Goal: Use online tool/utility: Utilize a website feature to perform a specific function

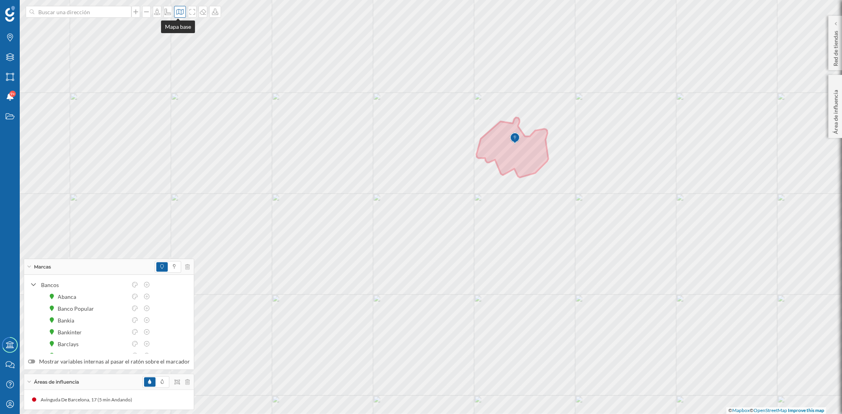
click at [177, 11] on icon at bounding box center [180, 12] width 8 height 6
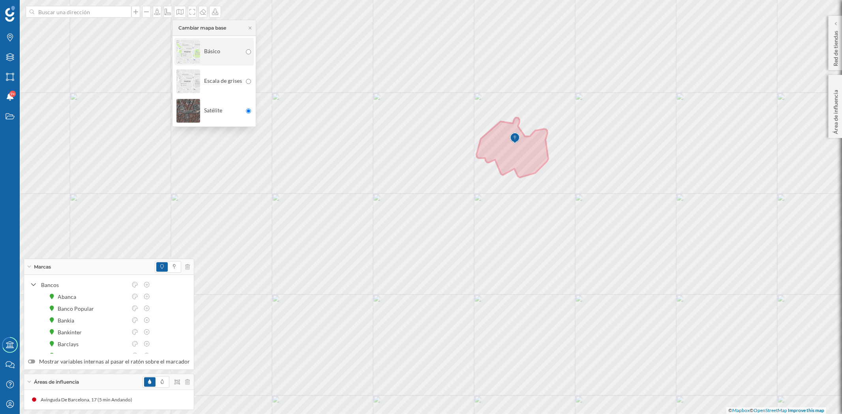
click at [184, 49] on img at bounding box center [188, 52] width 24 height 28
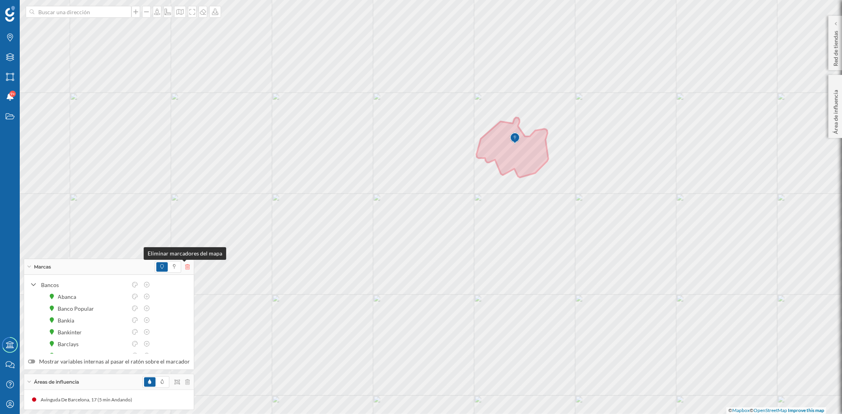
click at [185, 264] on icon at bounding box center [187, 267] width 5 height 6
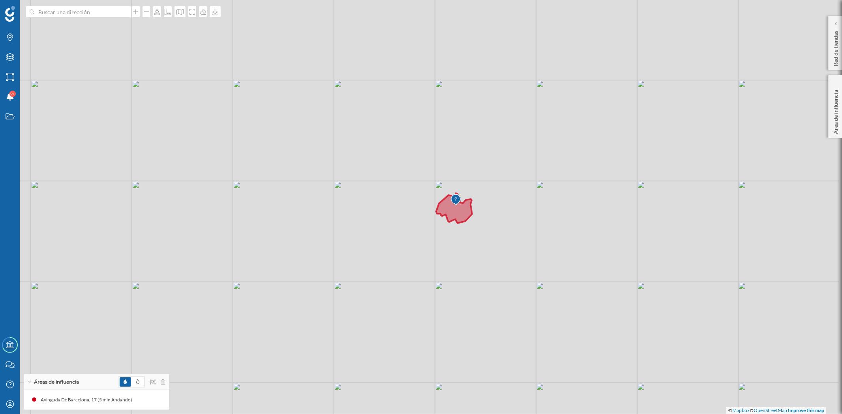
drag, startPoint x: 444, startPoint y: 262, endPoint x: 419, endPoint y: 270, distance: 25.8
click at [419, 270] on div "© Mapbox © OpenStreetMap Improve this map" at bounding box center [421, 207] width 842 height 414
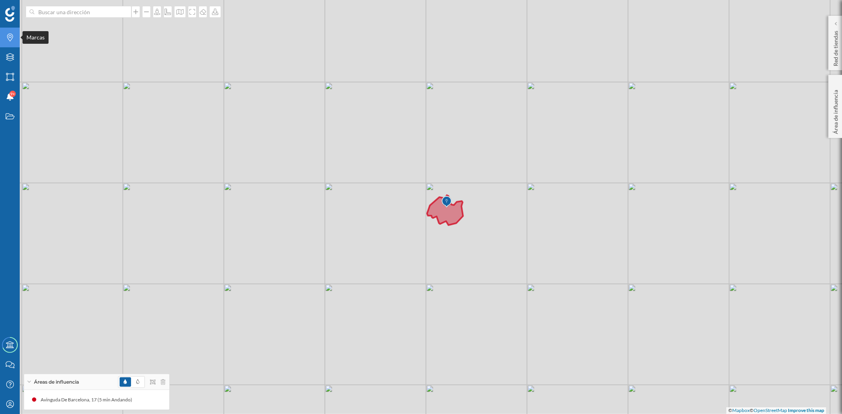
click at [5, 41] on div "Marcas" at bounding box center [10, 38] width 20 height 20
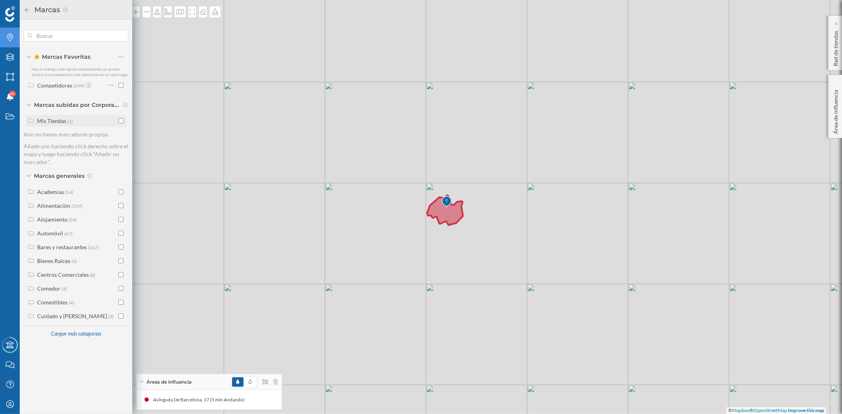
click at [123, 119] on input "checkbox" at bounding box center [120, 120] width 5 height 5
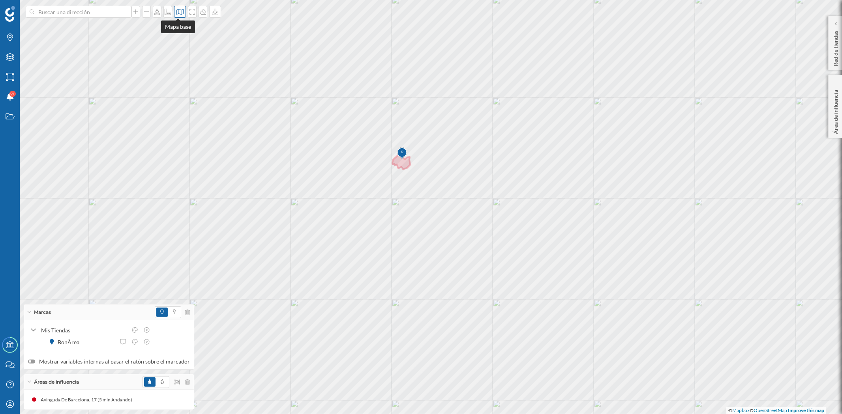
click at [176, 15] on div at bounding box center [180, 12] width 12 height 12
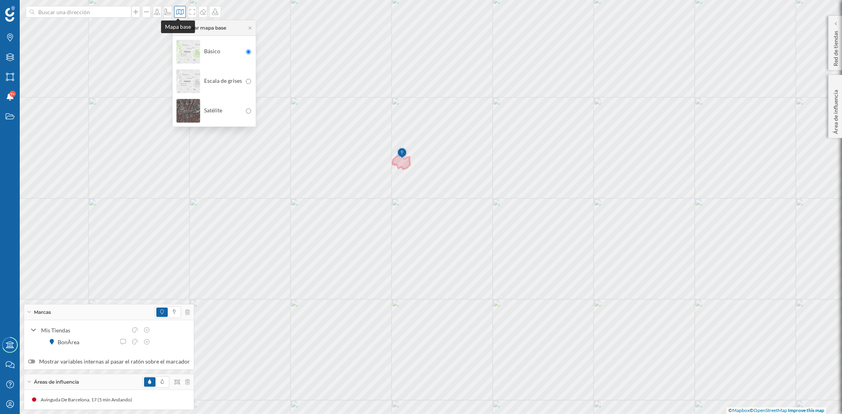
click at [179, 9] on icon at bounding box center [180, 12] width 8 height 6
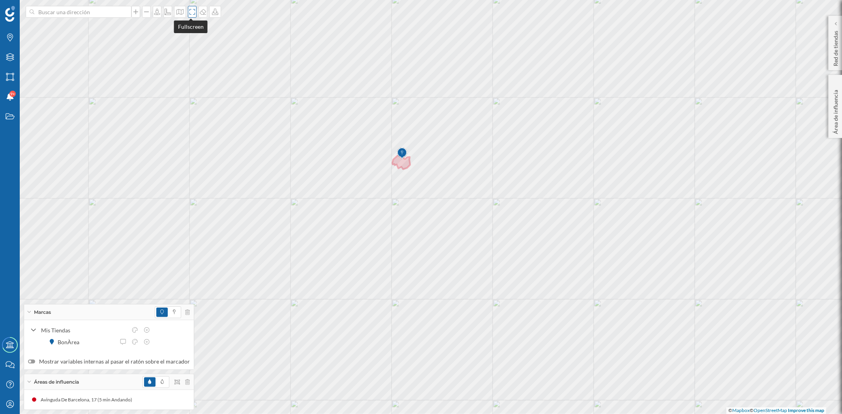
click at [188, 9] on div at bounding box center [192, 12] width 9 height 12
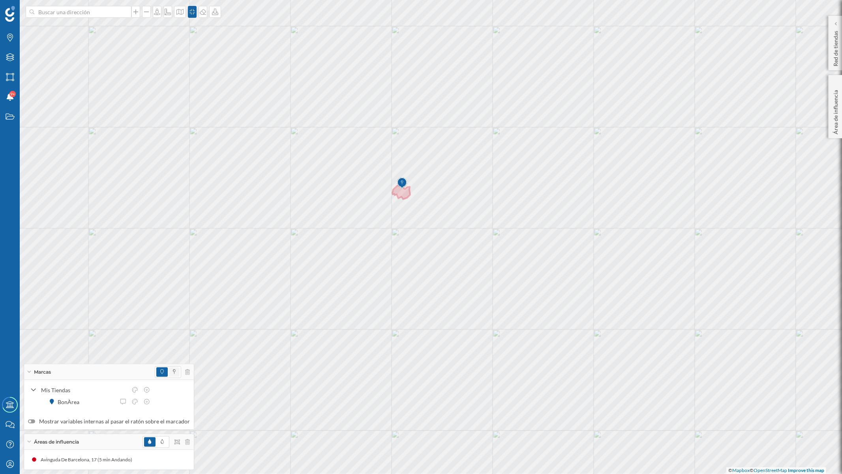
click at [173, 369] on span at bounding box center [174, 371] width 11 height 9
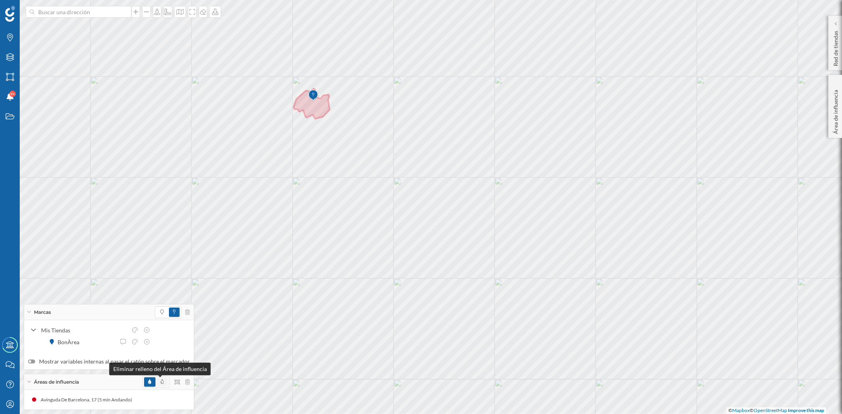
click at [161, 380] on icon at bounding box center [162, 382] width 3 height 5
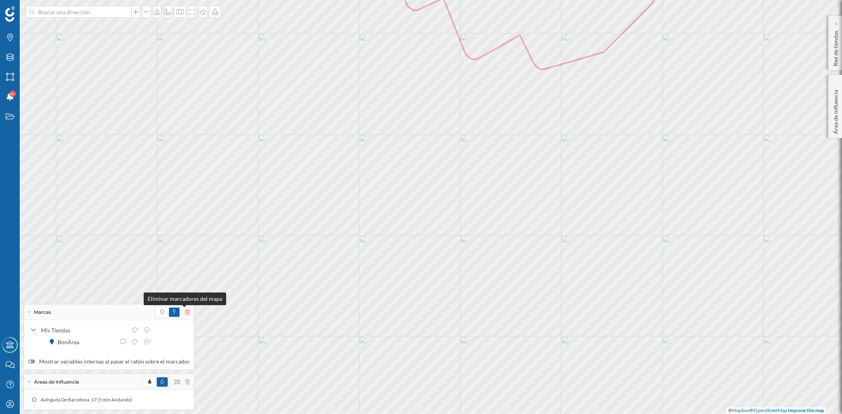
click at [185, 312] on icon at bounding box center [187, 313] width 5 height 6
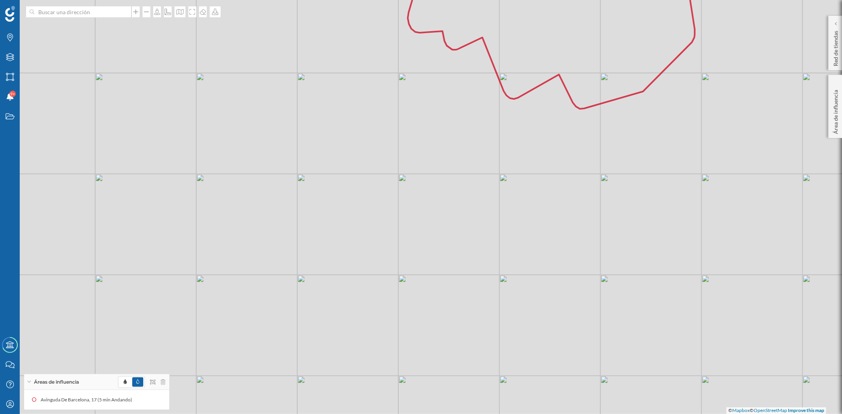
drag, startPoint x: 376, startPoint y: 221, endPoint x: 382, endPoint y: 226, distance: 7.3
click at [382, 226] on div "© Mapbox © OpenStreetMap Improve this map" at bounding box center [421, 207] width 842 height 414
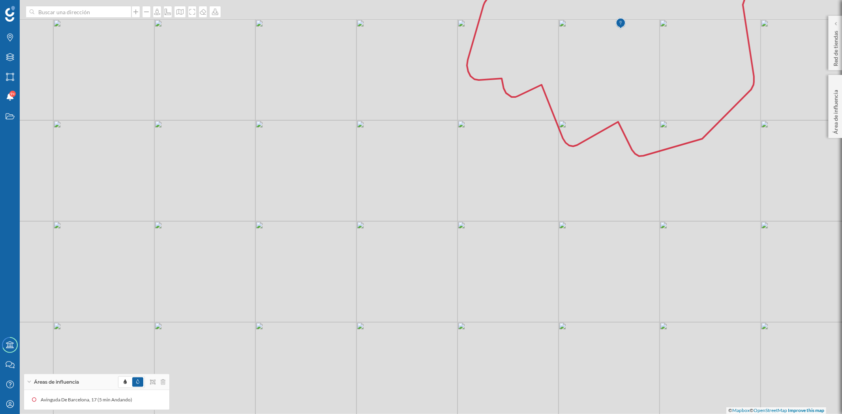
drag, startPoint x: 516, startPoint y: 182, endPoint x: 512, endPoint y: 219, distance: 37.4
click at [512, 219] on div "© Mapbox © OpenStreetMap Improve this map" at bounding box center [421, 207] width 842 height 414
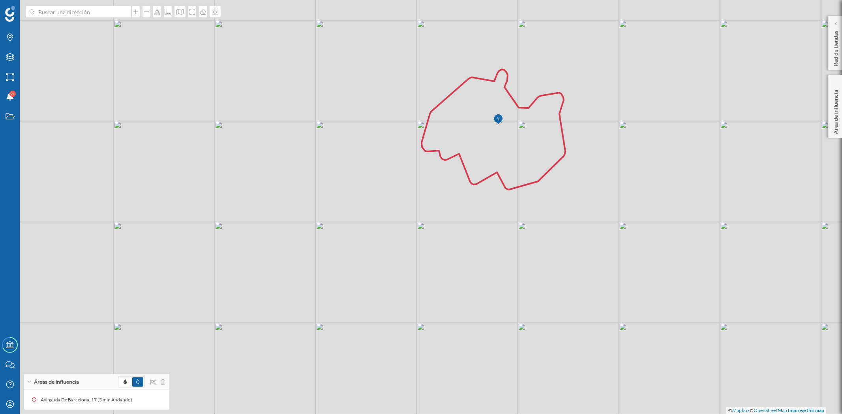
drag, startPoint x: 444, startPoint y: 213, endPoint x: 415, endPoint y: 212, distance: 28.8
click at [415, 212] on div "© Mapbox © OpenStreetMap Improve this map" at bounding box center [421, 207] width 842 height 414
click at [9, 39] on icon "Marcas" at bounding box center [10, 38] width 10 height 8
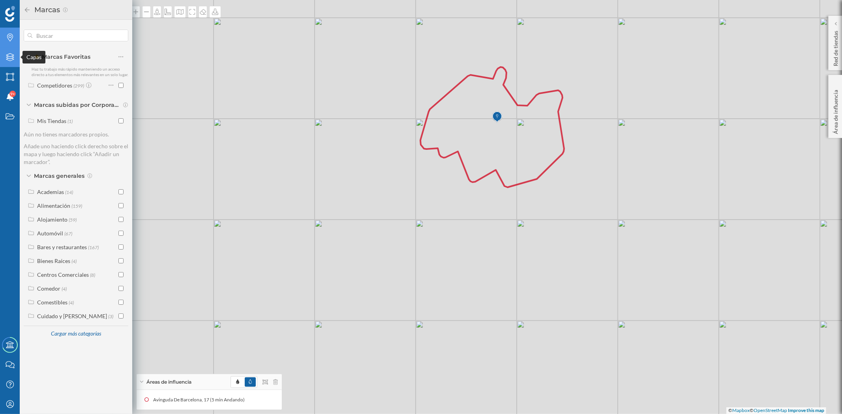
click at [9, 60] on icon "Capas" at bounding box center [10, 57] width 10 height 8
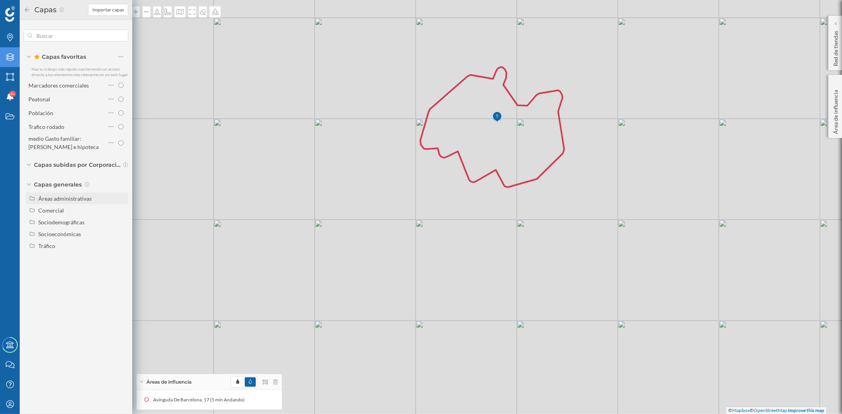
click at [64, 200] on div "Áreas administrativas" at bounding box center [64, 198] width 53 height 7
click at [121, 257] on input "Sección censal" at bounding box center [122, 257] width 5 height 5
radio input "true"
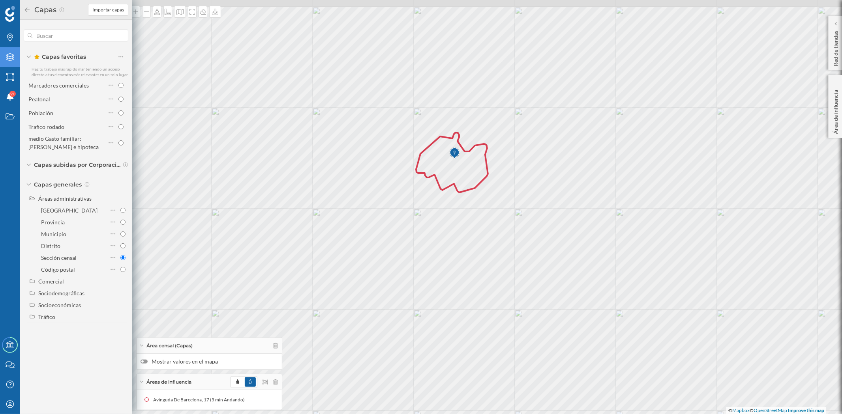
drag, startPoint x: 601, startPoint y: 231, endPoint x: 582, endPoint y: 238, distance: 20.5
click at [582, 238] on div "© Mapbox © OpenStreetMap Improve this map" at bounding box center [421, 207] width 842 height 414
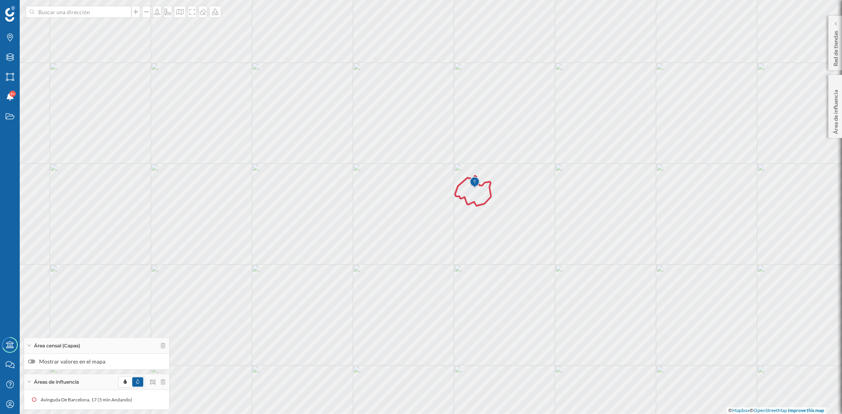
drag, startPoint x: 553, startPoint y: 243, endPoint x: 532, endPoint y: 243, distance: 20.9
click at [532, 243] on div "© Mapbox © OpenStreetMap Improve this map" at bounding box center [421, 207] width 842 height 414
drag, startPoint x: 539, startPoint y: 257, endPoint x: 444, endPoint y: 275, distance: 96.8
click at [444, 275] on div "© Mapbox © OpenStreetMap Improve this map" at bounding box center [421, 207] width 842 height 414
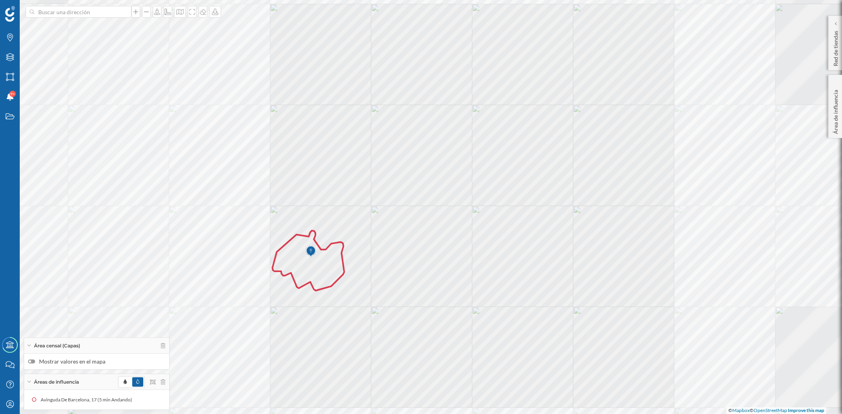
click at [33, 360] on div at bounding box center [31, 362] width 7 height 4
click at [0, 0] on input "Mostrar valores en el mapa" at bounding box center [0, 0] width 0 height 0
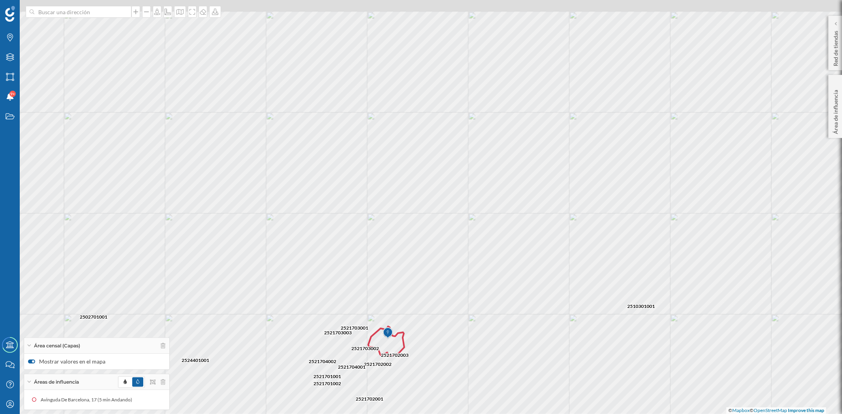
drag, startPoint x: 561, startPoint y: 239, endPoint x: 543, endPoint y: 323, distance: 86.0
click at [546, 322] on div "2521703001 2521701002 2521701001 2521702001 2521702002 2521704002 2521703003 25…" at bounding box center [421, 207] width 842 height 414
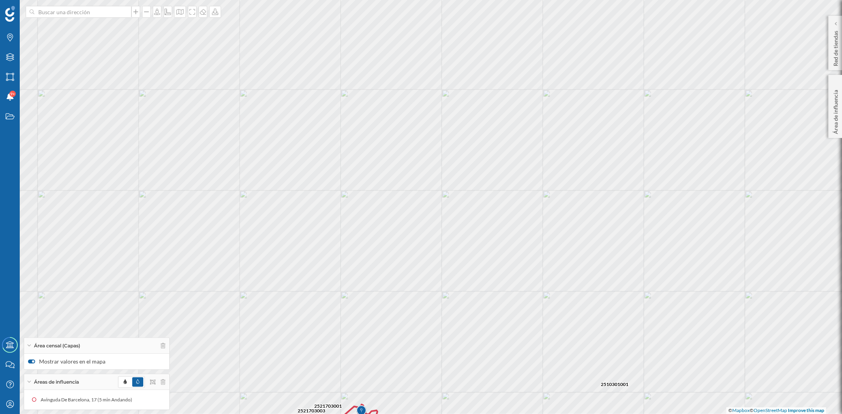
drag, startPoint x: 502, startPoint y: 197, endPoint x: 501, endPoint y: 158, distance: 38.3
click at [501, 159] on div "2521703001 2521701002 2521701001 2521702001 2521702002 2521704002 2521703003 25…" at bounding box center [421, 207] width 842 height 414
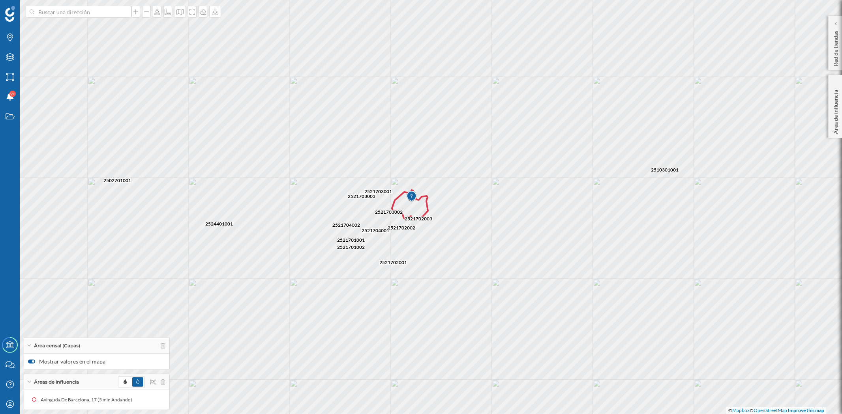
drag, startPoint x: 479, startPoint y: 294, endPoint x: 510, endPoint y: 163, distance: 134.6
click at [510, 163] on div "2521703001 2521701002 2521701001 2521702001 2521702002 2521704002 2521703003 25…" at bounding box center [421, 207] width 842 height 414
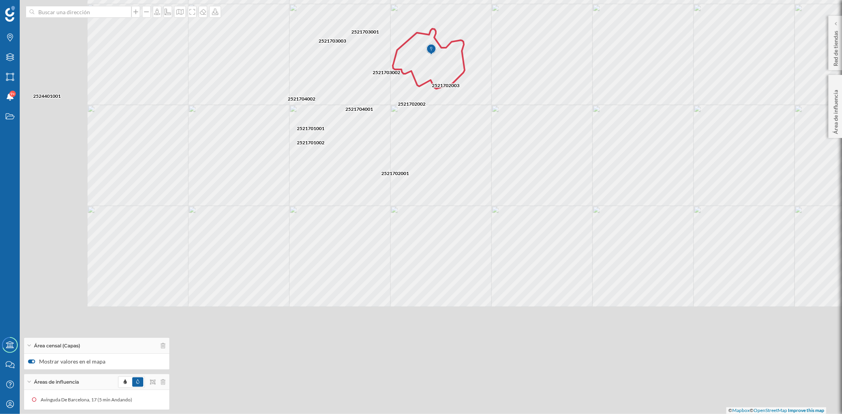
drag, startPoint x: 493, startPoint y: 297, endPoint x: 613, endPoint y: 107, distance: 224.4
click at [613, 108] on div "2521701002 2521703001 2521702003 2521702002 2521703002 2510301001 2521702001 25…" at bounding box center [421, 207] width 842 height 414
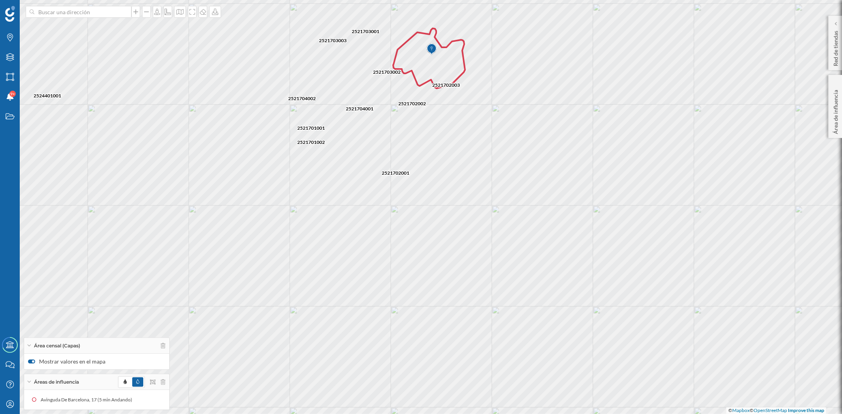
drag, startPoint x: 242, startPoint y: 250, endPoint x: 376, endPoint y: 135, distance: 176.6
click at [376, 135] on div "2521701002 2521703001 2521702003 2521702002 2521703002 2510301001 2521702001 25…" at bounding box center [421, 207] width 842 height 414
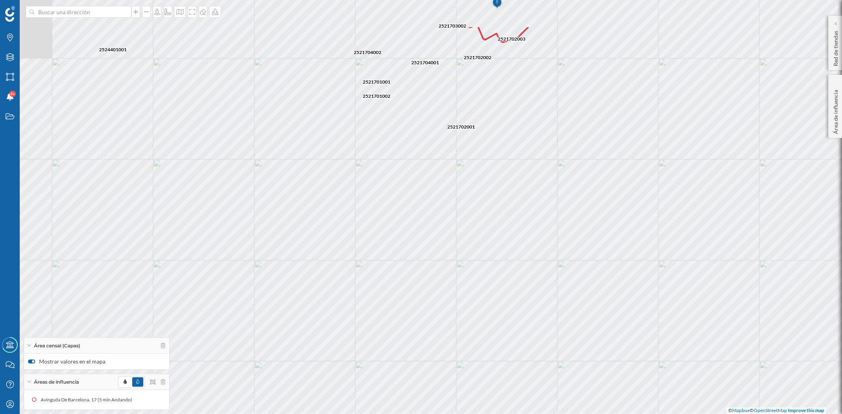
drag, startPoint x: 334, startPoint y: 291, endPoint x: 258, endPoint y: 354, distance: 98.6
click at [255, 356] on div "2521701002 2521703001 2521702003 2521702002 2521703002 2510301001 2521702001 25…" at bounding box center [421, 207] width 842 height 414
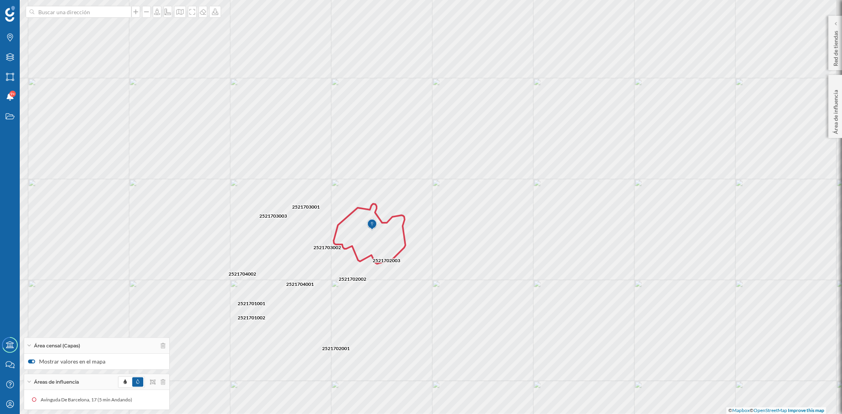
drag, startPoint x: 583, startPoint y: 155, endPoint x: 476, endPoint y: 275, distance: 161.0
click at [484, 361] on div "2521701002 2521703001 2521702003 2521702002 2521703002 2510301001 2521702001 25…" at bounding box center [421, 207] width 842 height 414
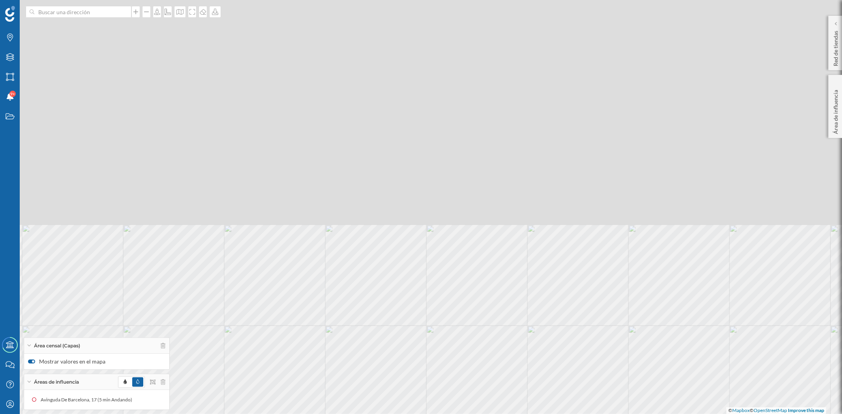
drag, startPoint x: 518, startPoint y: 102, endPoint x: 516, endPoint y: 336, distance: 234.5
click at [516, 336] on div "2521701002 2521703001 2521702003 2521702002 2521703002 2510301001 2521702001 25…" at bounding box center [421, 207] width 842 height 414
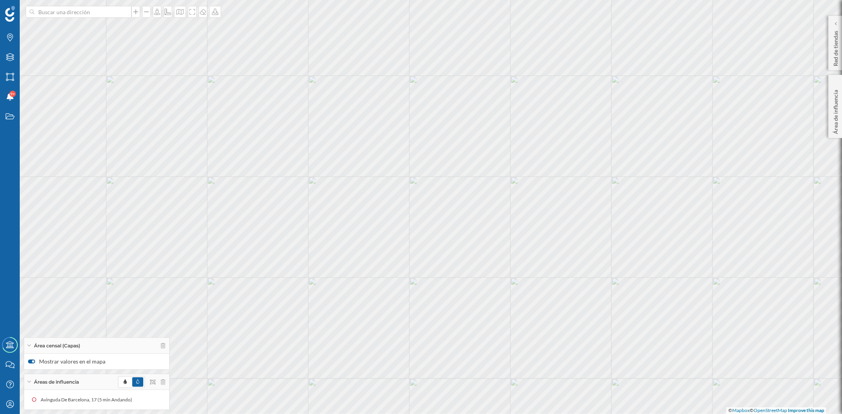
drag, startPoint x: 498, startPoint y: 216, endPoint x: 433, endPoint y: 310, distance: 114.3
click at [433, 310] on div "2521701002 2521703001 2521702003 2521702002 2521703002 2510301001 2521703003 25…" at bounding box center [421, 207] width 842 height 414
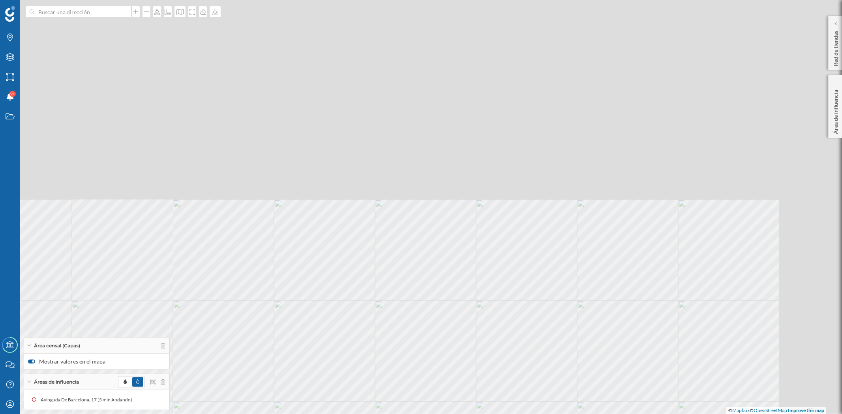
drag, startPoint x: 516, startPoint y: 131, endPoint x: 446, endPoint y: 363, distance: 242.5
click at [446, 363] on div "2504101001 © Mapbox © OpenStreetMap Improve this map" at bounding box center [421, 207] width 842 height 414
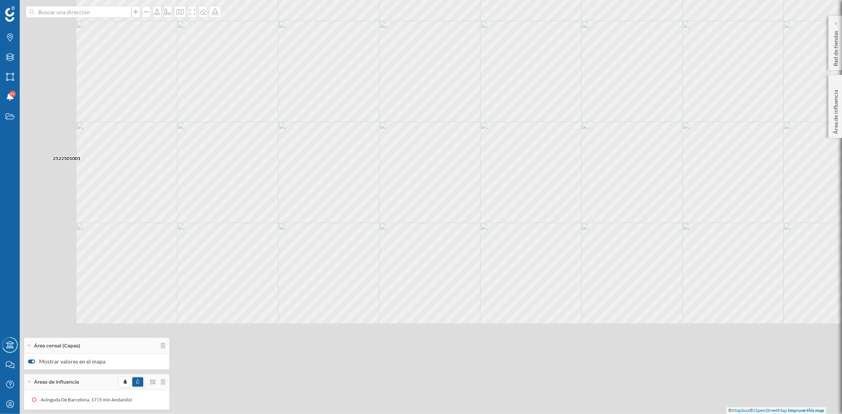
drag, startPoint x: 416, startPoint y: 309, endPoint x: 608, endPoint y: 176, distance: 233.4
click at [608, 176] on div "2521701002 2591101001 2515701001 2507203001 2590701001 2510301001 2524401001 25…" at bounding box center [421, 207] width 842 height 414
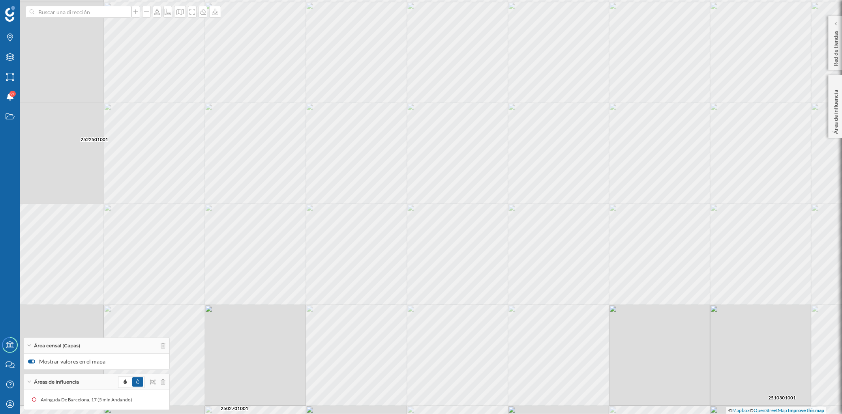
drag, startPoint x: 518, startPoint y: 245, endPoint x: 505, endPoint y: 65, distance: 180.0
click at [497, 91] on div "2521701002 2591101001 2515701001 2507203001 2590701001 2510301001 2524401001 25…" at bounding box center [421, 207] width 842 height 414
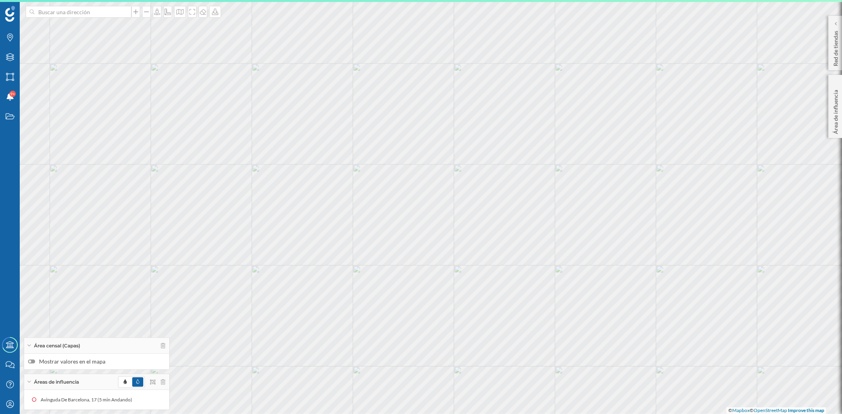
click at [33, 360] on div at bounding box center [31, 362] width 7 height 4
click at [0, 0] on input "Mostrar valores en el mapa" at bounding box center [0, 0] width 0 height 0
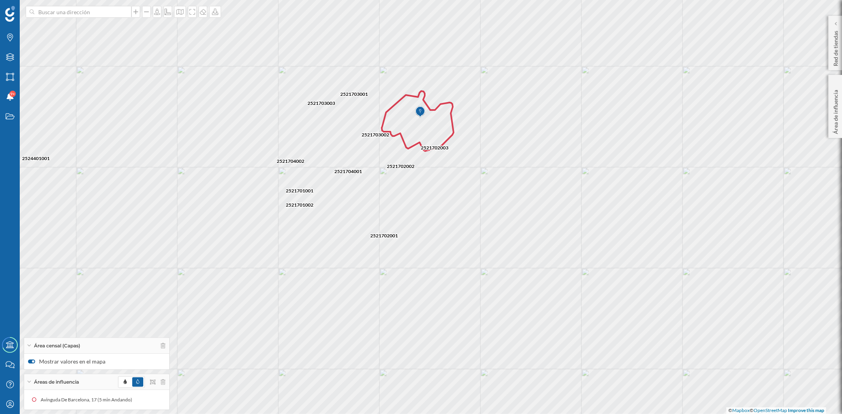
drag, startPoint x: 636, startPoint y: 245, endPoint x: 520, endPoint y: 244, distance: 116.5
click at [520, 244] on div "2521701002 2521701001 2521702001 2521702002 2521704002 2521704001 2521703001 25…" at bounding box center [421, 207] width 842 height 414
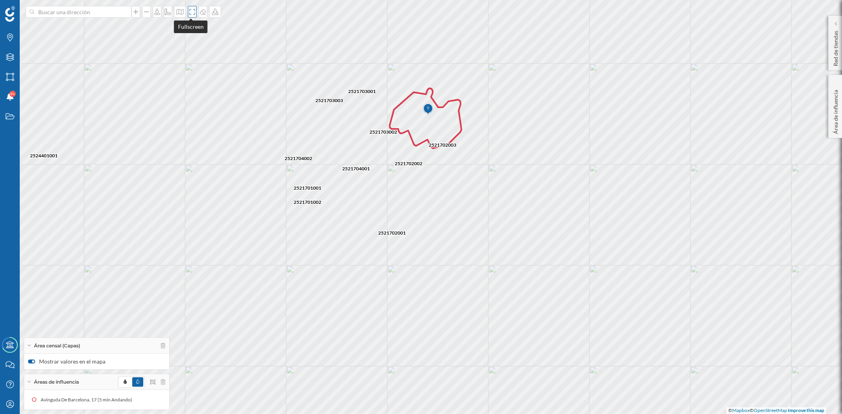
click at [191, 17] on div at bounding box center [192, 12] width 9 height 12
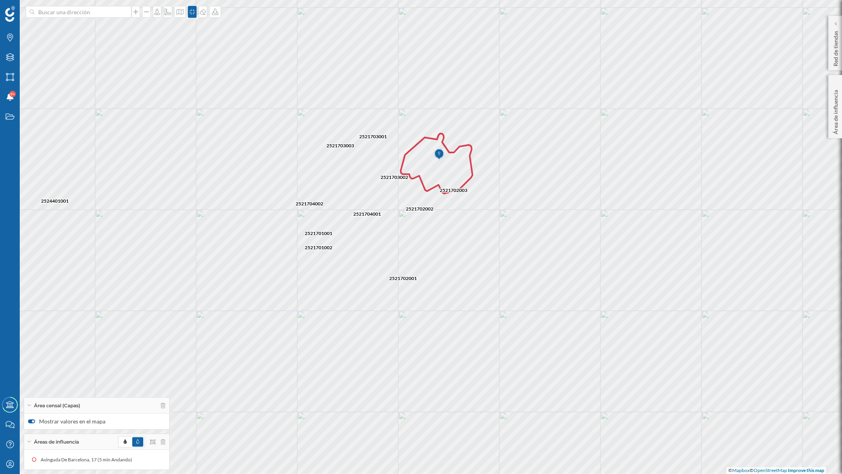
drag, startPoint x: 471, startPoint y: 270, endPoint x: 482, endPoint y: 281, distance: 15.6
click at [482, 281] on div "2521701002 2521701001 2521702001 2521702002 2521704002 2521704001 2521703001 25…" at bounding box center [421, 237] width 842 height 474
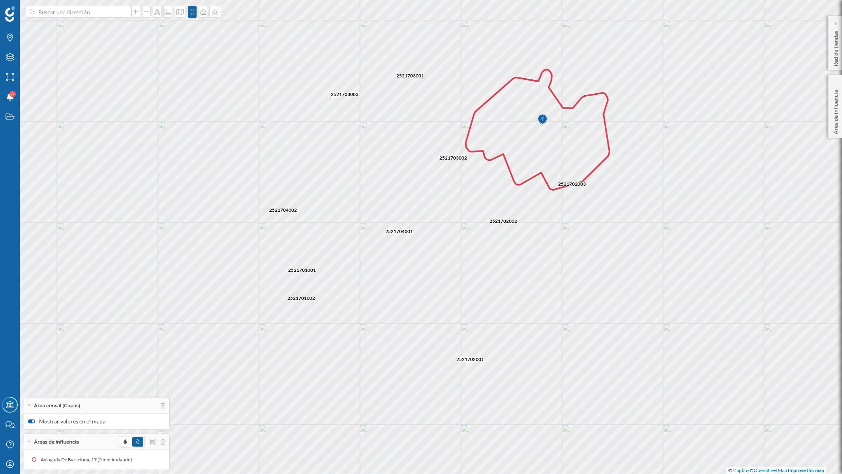
drag, startPoint x: 504, startPoint y: 219, endPoint x: 664, endPoint y: 254, distance: 163.3
click at [664, 254] on div "2521701002 2521702003 2521702002 2521702001 2521703001 2521703002 2521701001 25…" at bounding box center [421, 237] width 842 height 474
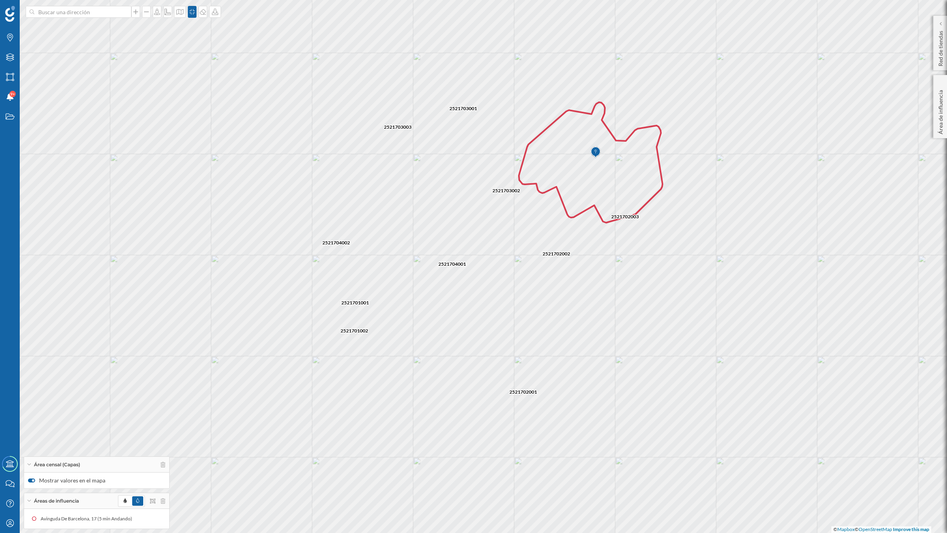
click at [778, 359] on div "2521701002 2521702003 2521702002 2521702001 2521703001 2521703002 2521701001 25…" at bounding box center [473, 266] width 947 height 533
click at [30, 414] on div at bounding box center [31, 480] width 7 height 4
click at [0, 0] on input "Mostrar valores en el mapa" at bounding box center [0, 0] width 0 height 0
click at [216, 9] on icon at bounding box center [215, 12] width 8 height 6
click at [239, 60] on div "Descargar sin leyenda" at bounding box center [243, 58] width 56 height 8
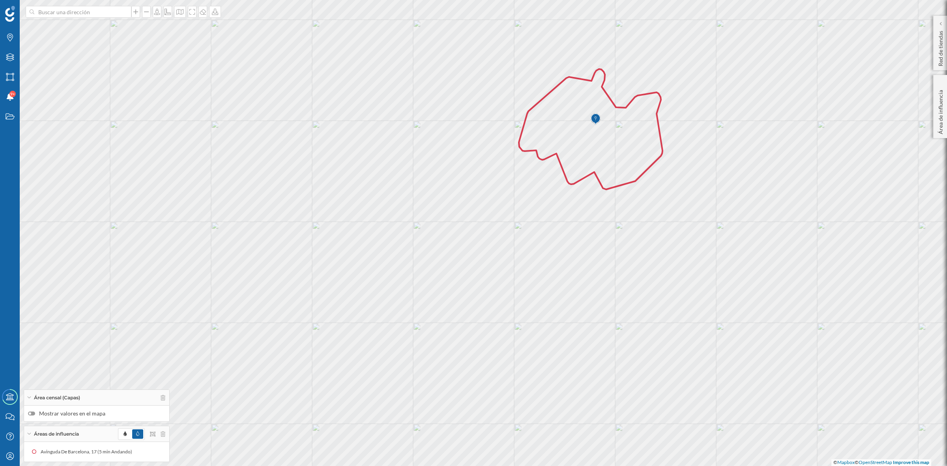
click at [34, 414] on label "Mostrar valores en el mapa" at bounding box center [96, 414] width 137 height 8
click at [0, 0] on input "Mostrar valores en el mapa" at bounding box center [0, 0] width 0 height 0
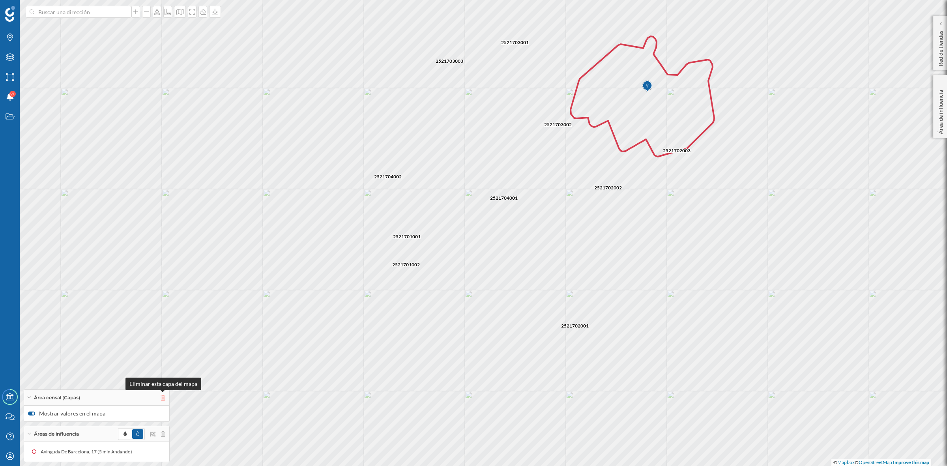
click at [162, 400] on icon at bounding box center [163, 398] width 5 height 6
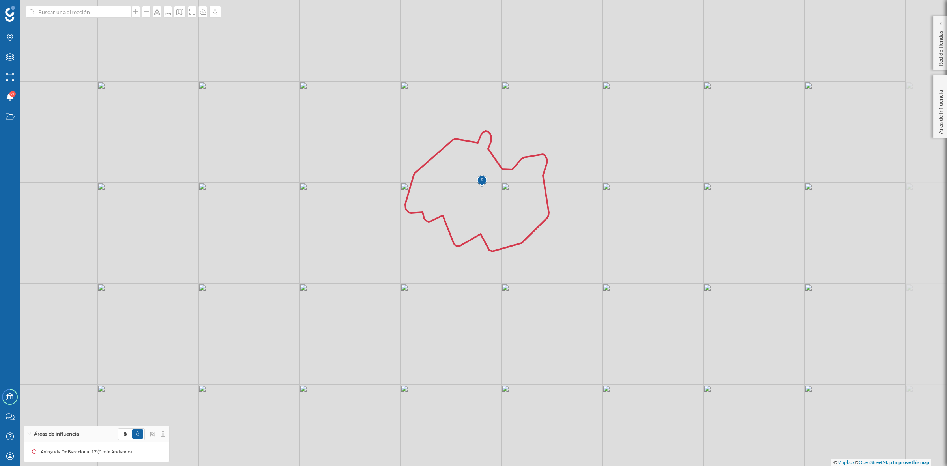
drag, startPoint x: 785, startPoint y: 326, endPoint x: 622, endPoint y: 396, distance: 177.4
click at [622, 396] on div "© Mapbox © OpenStreetMap Improve this map" at bounding box center [473, 233] width 947 height 466
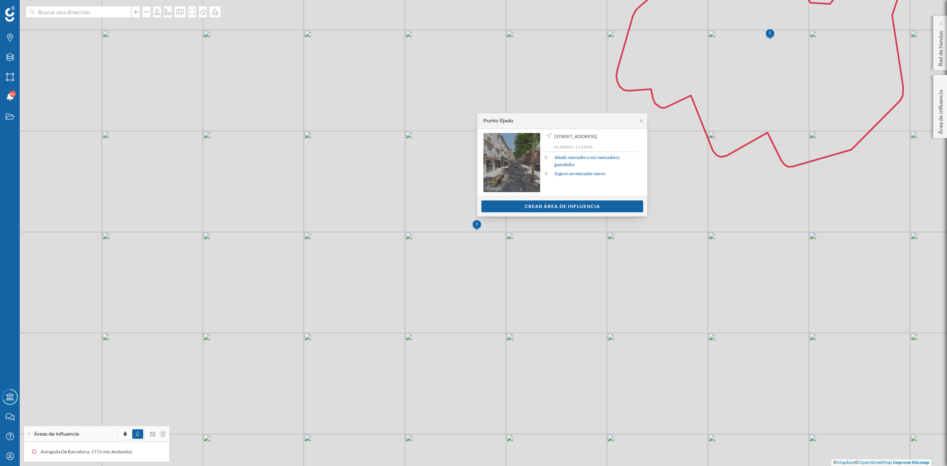
click at [544, 160] on icon at bounding box center [546, 157] width 4 height 5
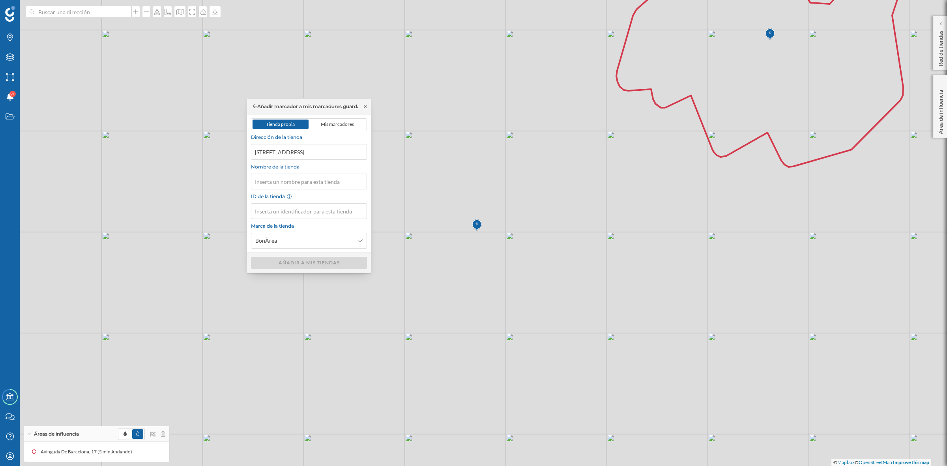
click at [365, 108] on icon at bounding box center [365, 106] width 6 height 5
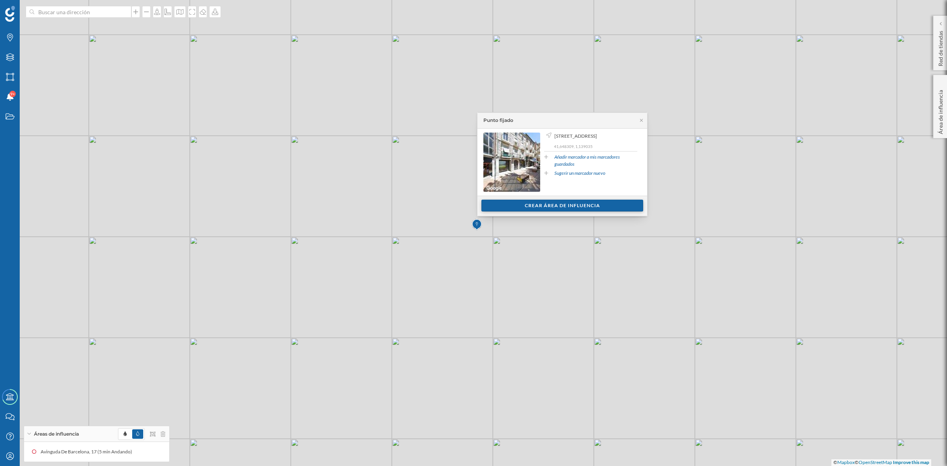
click at [564, 204] on div "Crear área de influencia" at bounding box center [563, 206] width 162 height 12
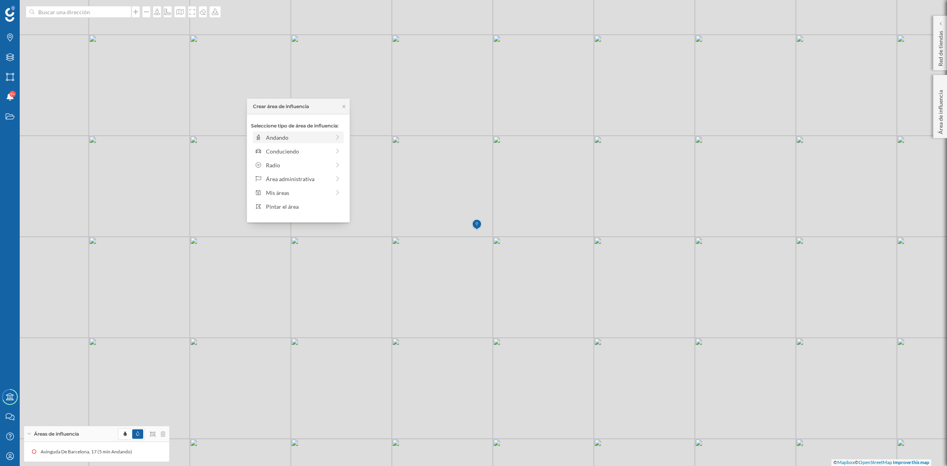
click at [277, 141] on div "Andando" at bounding box center [298, 137] width 64 height 8
drag, startPoint x: 261, startPoint y: 146, endPoint x: 270, endPoint y: 148, distance: 9.3
click at [270, 148] on div at bounding box center [270, 148] width 8 height 8
click at [292, 196] on div "Crear área de influencia" at bounding box center [298, 194] width 95 height 12
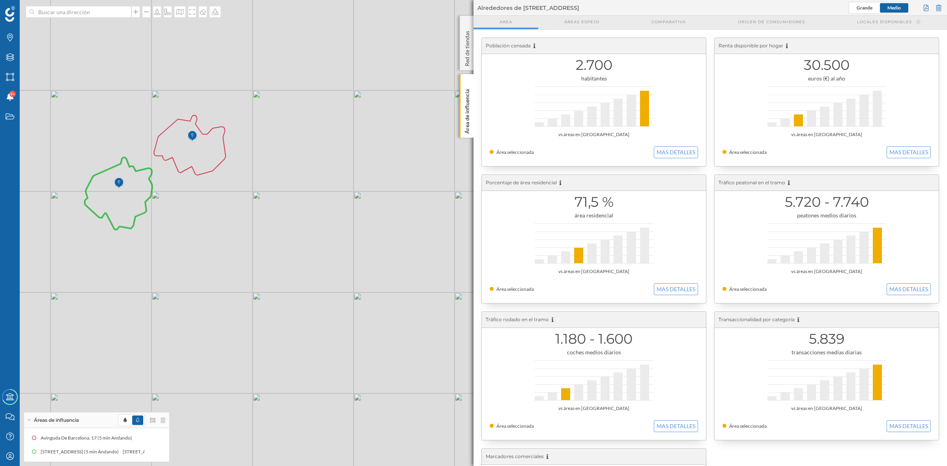
click at [133, 204] on icon at bounding box center [118, 193] width 67 height 72
click at [669, 157] on button "MAS DETALLES" at bounding box center [676, 152] width 44 height 12
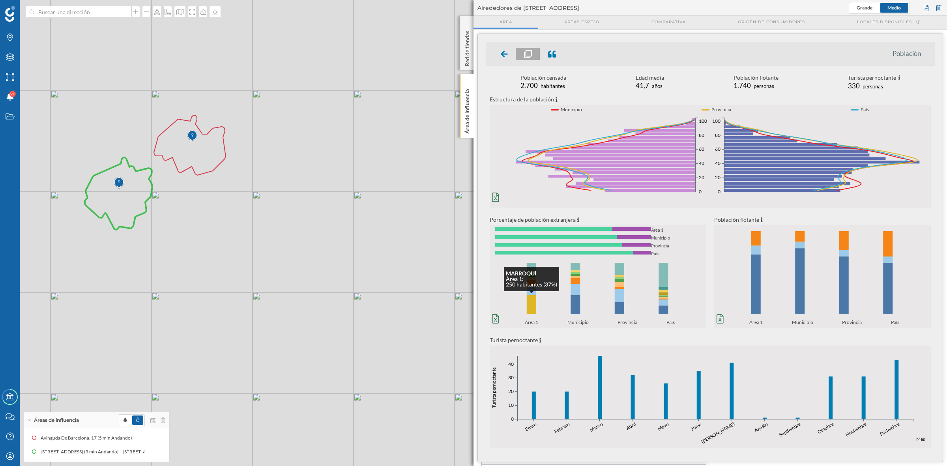
click at [535, 307] on rect at bounding box center [531, 304] width 9 height 19
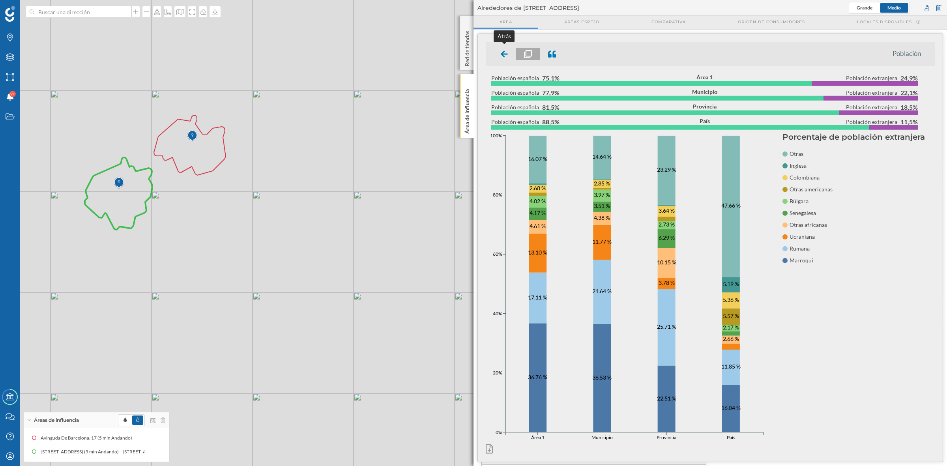
click at [508, 54] on div at bounding box center [504, 54] width 23 height 12
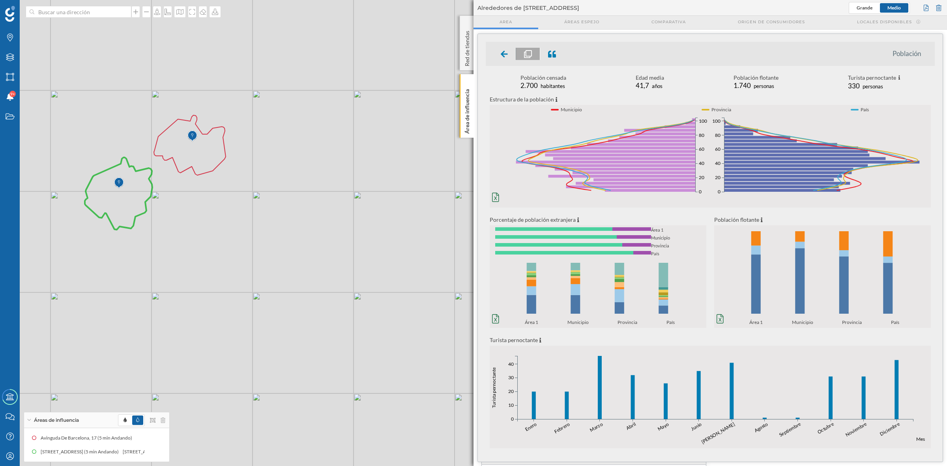
click at [504, 54] on icon at bounding box center [504, 54] width 7 height 7
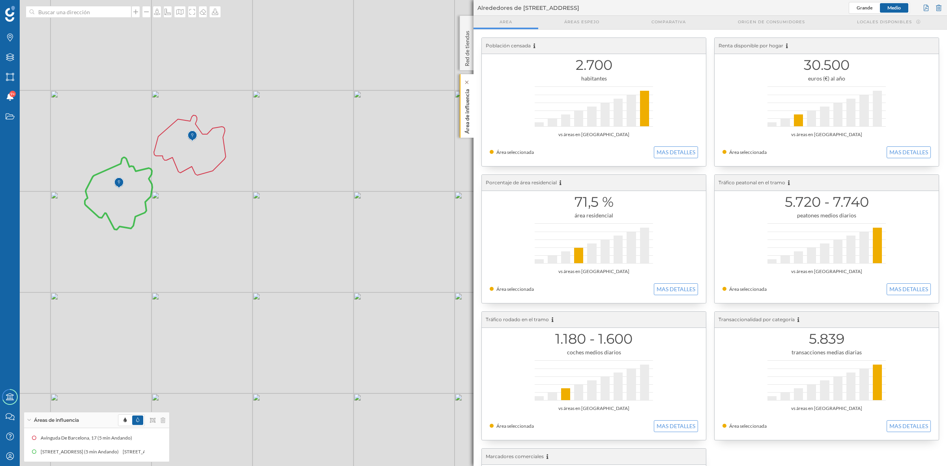
click at [470, 113] on p "Área de influencia" at bounding box center [467, 110] width 8 height 48
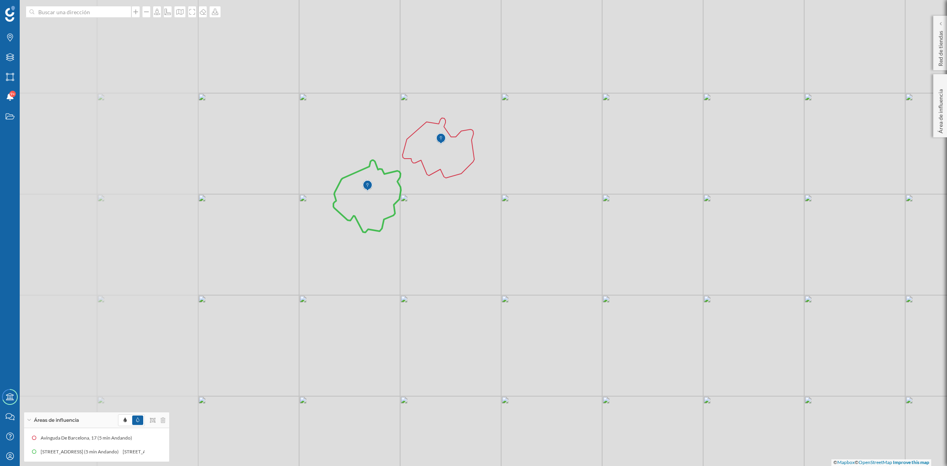
drag, startPoint x: 302, startPoint y: 250, endPoint x: 559, endPoint y: 264, distance: 257.3
click at [559, 264] on div "© Mapbox © OpenStreetMap Improve this map" at bounding box center [473, 233] width 947 height 466
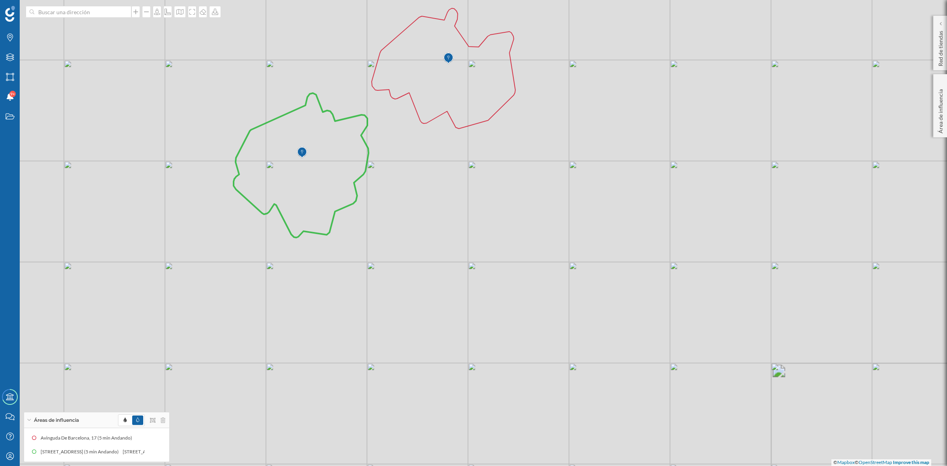
drag, startPoint x: 565, startPoint y: 257, endPoint x: 583, endPoint y: 267, distance: 21.1
click at [583, 267] on div "© Mapbox © OpenStreetMap Improve this map" at bounding box center [473, 233] width 947 height 466
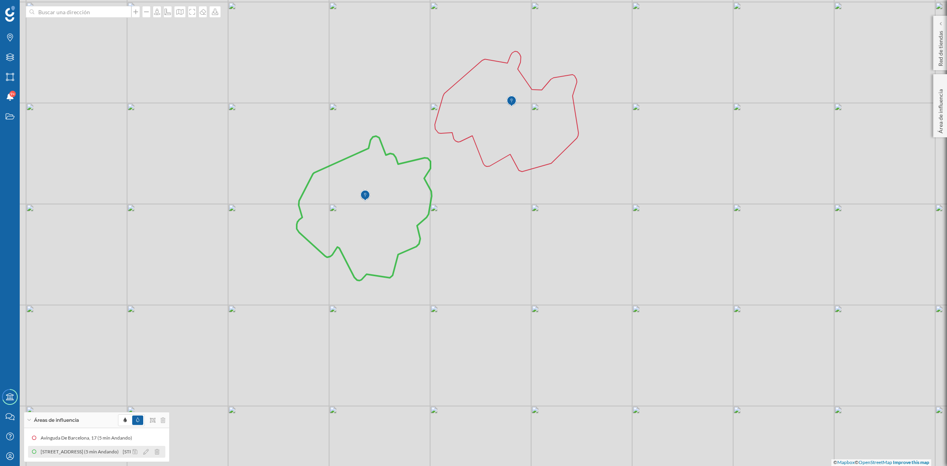
click at [149, 414] on div at bounding box center [148, 451] width 35 height 9
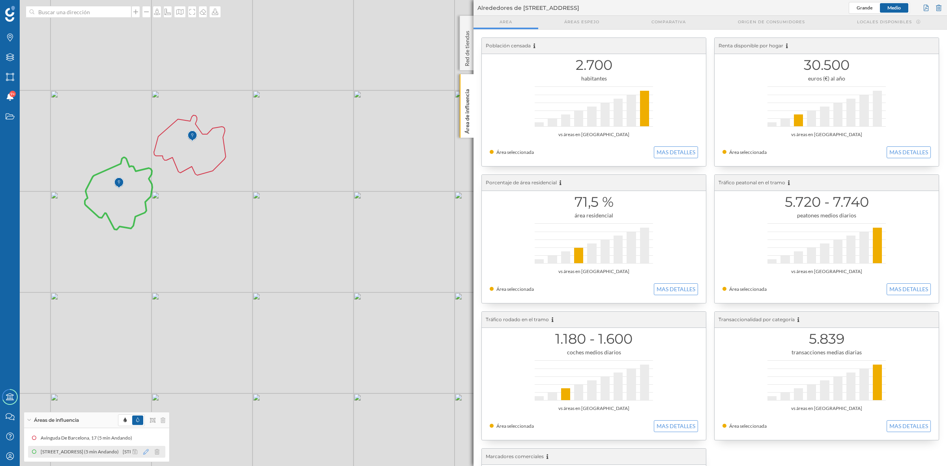
click at [148, 414] on icon at bounding box center [146, 452] width 6 height 6
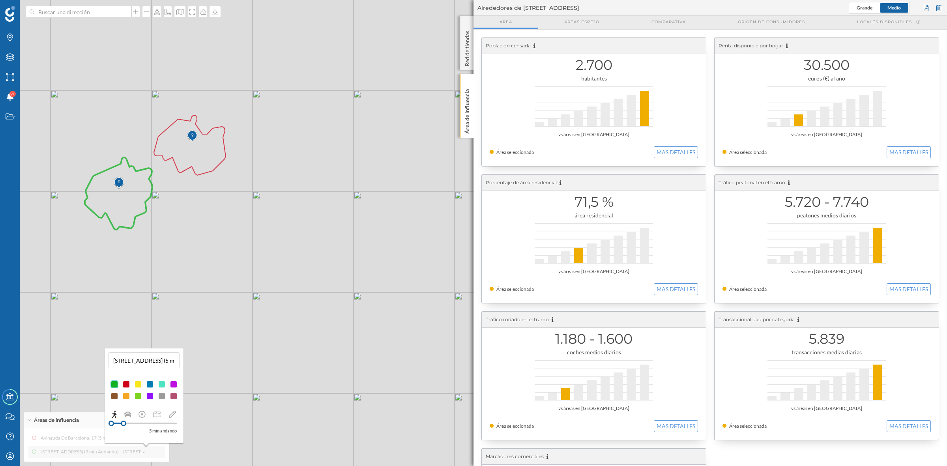
click at [149, 385] on div at bounding box center [150, 385] width 8 height 8
click at [60, 309] on div "© Mapbox © OpenStreetMap Improve this map" at bounding box center [473, 233] width 947 height 466
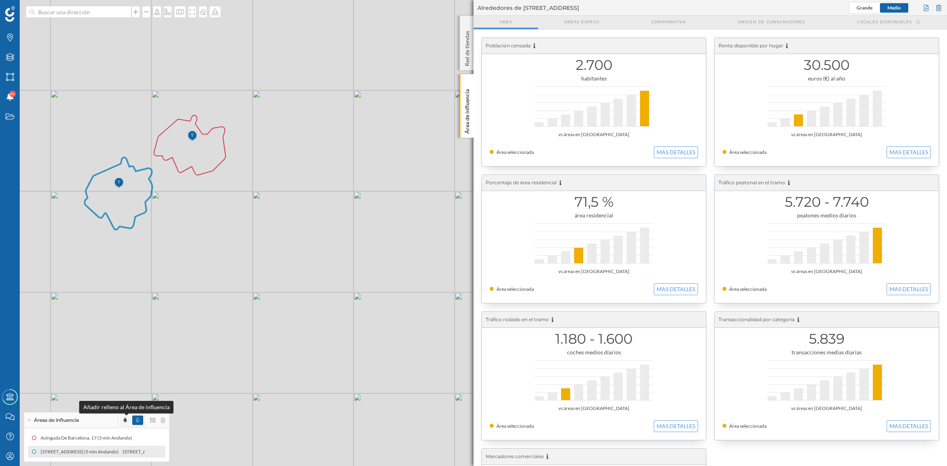
click at [124, 414] on icon at bounding box center [125, 420] width 3 height 5
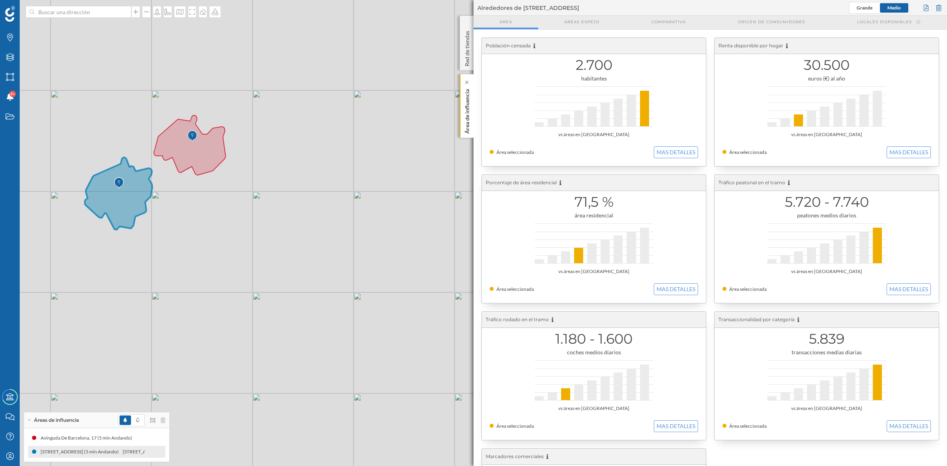
click at [470, 116] on p "Área de influencia" at bounding box center [467, 110] width 8 height 48
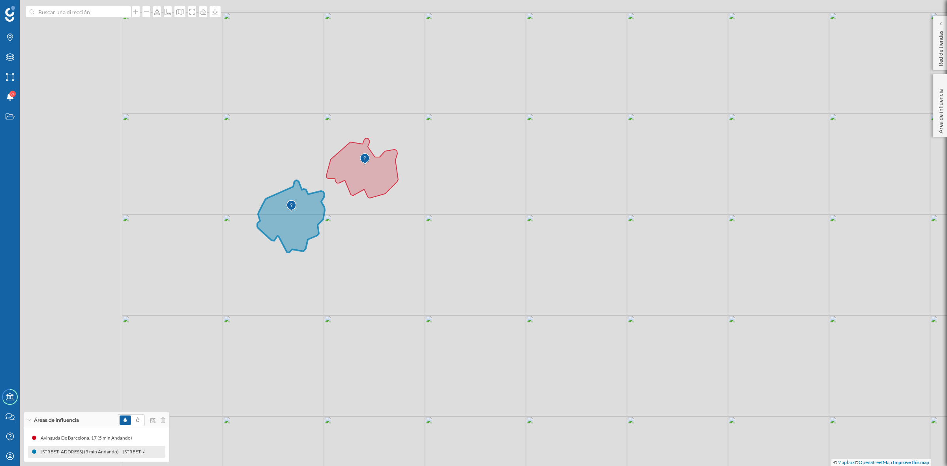
drag, startPoint x: 367, startPoint y: 245, endPoint x: 540, endPoint y: 268, distance: 174.5
click at [540, 268] on div "© Mapbox © OpenStreetMap Improve this map" at bounding box center [473, 233] width 947 height 466
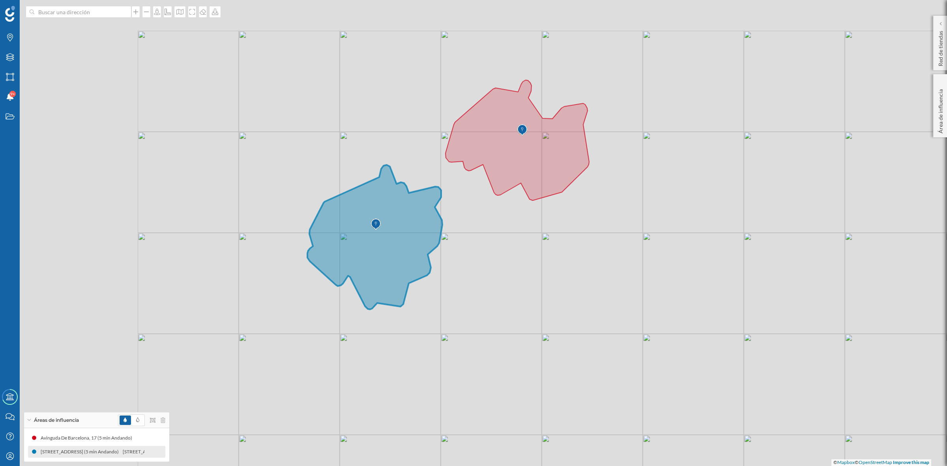
drag, startPoint x: 487, startPoint y: 223, endPoint x: 672, endPoint y: 285, distance: 194.2
click at [672, 285] on div "© Mapbox © OpenStreetMap Improve this map" at bounding box center [473, 233] width 947 height 466
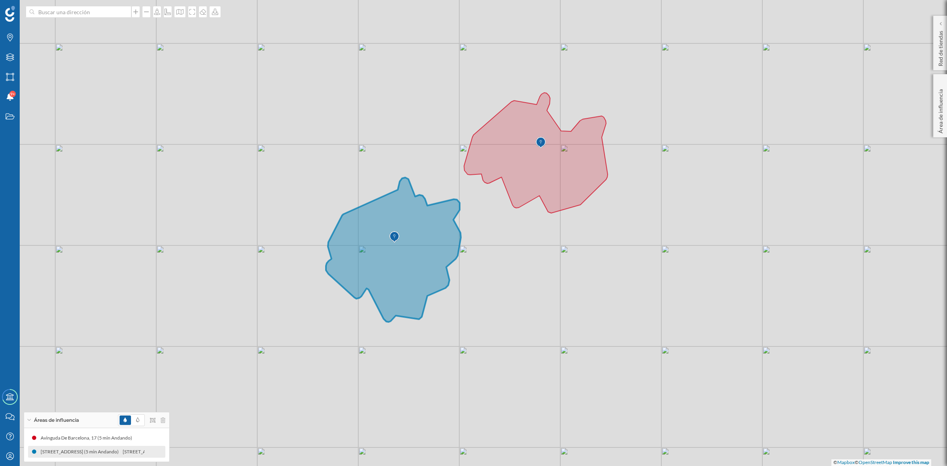
drag, startPoint x: 673, startPoint y: 280, endPoint x: 677, endPoint y: 289, distance: 9.5
click at [677, 289] on div "© Mapbox © OpenStreetMap Improve this map" at bounding box center [473, 233] width 947 height 466
click at [193, 10] on icon at bounding box center [192, 12] width 8 height 6
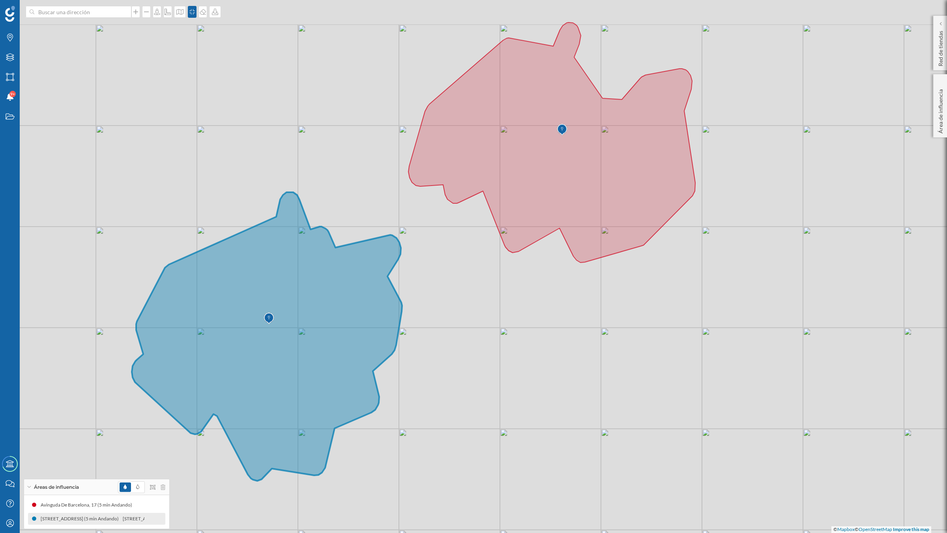
drag, startPoint x: 563, startPoint y: 339, endPoint x: 568, endPoint y: 358, distance: 20.3
click at [568, 358] on div "© Mapbox © OpenStreetMap Improve this map" at bounding box center [473, 266] width 947 height 533
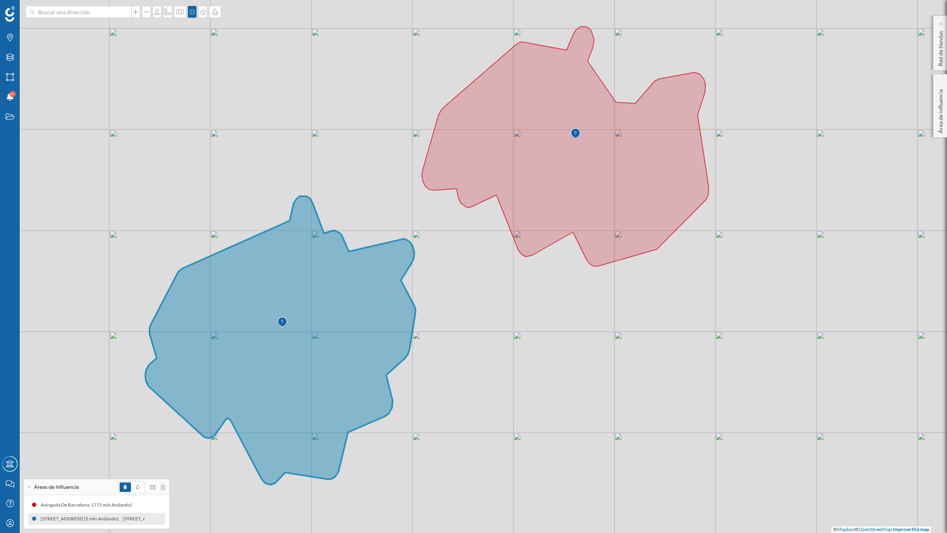
drag, startPoint x: 596, startPoint y: 366, endPoint x: 609, endPoint y: 364, distance: 12.8
click at [609, 364] on div "© Mapbox © OpenStreetMap Improve this map" at bounding box center [473, 266] width 947 height 533
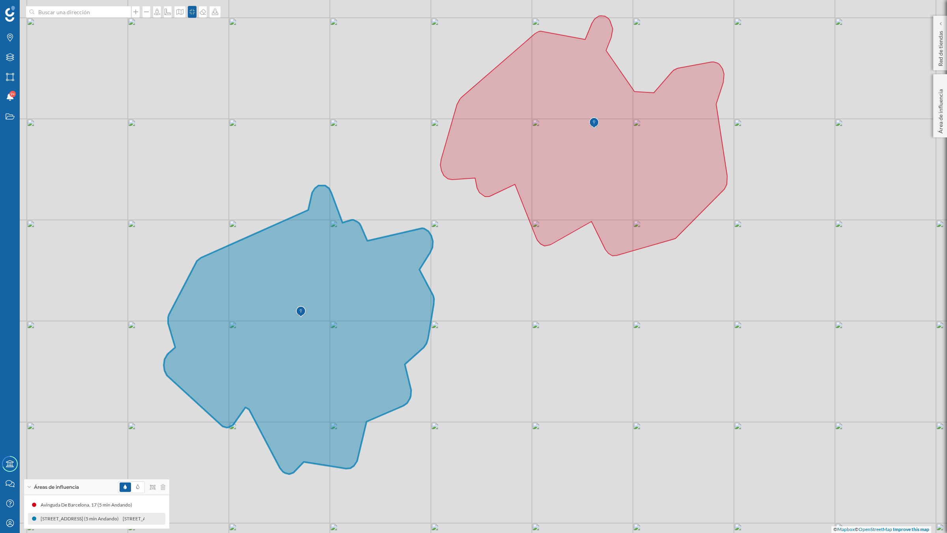
drag, startPoint x: 488, startPoint y: 347, endPoint x: 506, endPoint y: 337, distance: 21.4
click at [506, 337] on div "© Mapbox © OpenStreetMap Improve this map" at bounding box center [473, 266] width 947 height 533
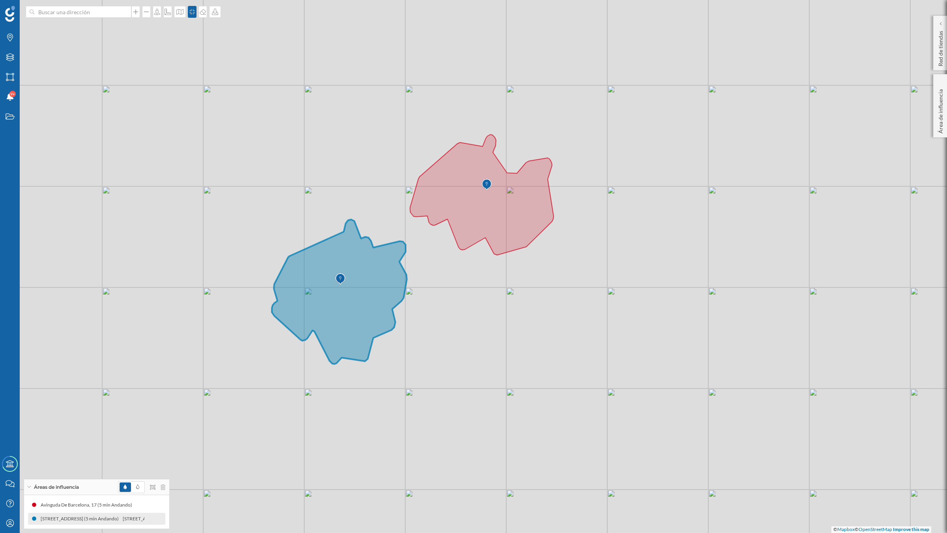
drag, startPoint x: 488, startPoint y: 305, endPoint x: 557, endPoint y: 369, distance: 94.4
click at [557, 369] on div "© Mapbox © OpenStreetMap Improve this map" at bounding box center [473, 266] width 947 height 533
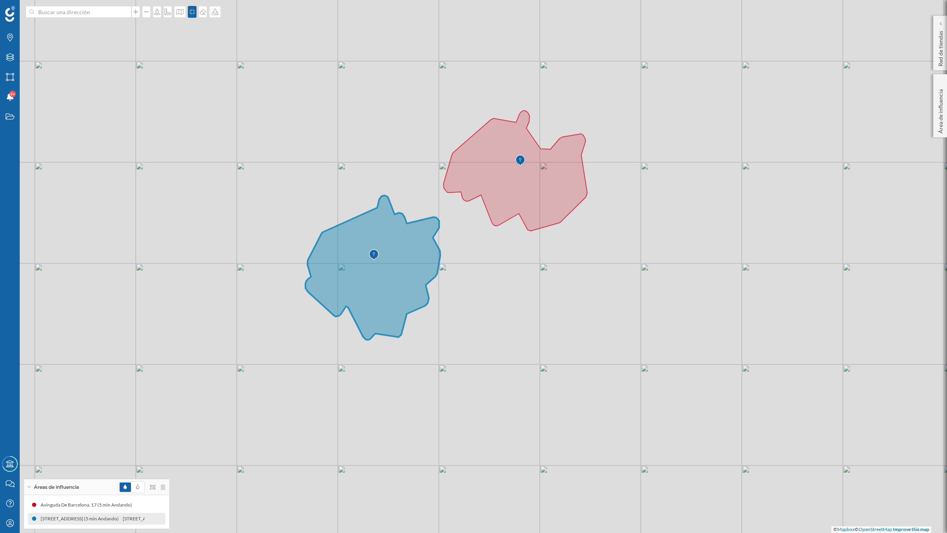
drag, startPoint x: 561, startPoint y: 352, endPoint x: 592, endPoint y: 328, distance: 39.2
click at [592, 328] on div "© Mapbox © OpenStreetMap Improve this map" at bounding box center [473, 266] width 947 height 533
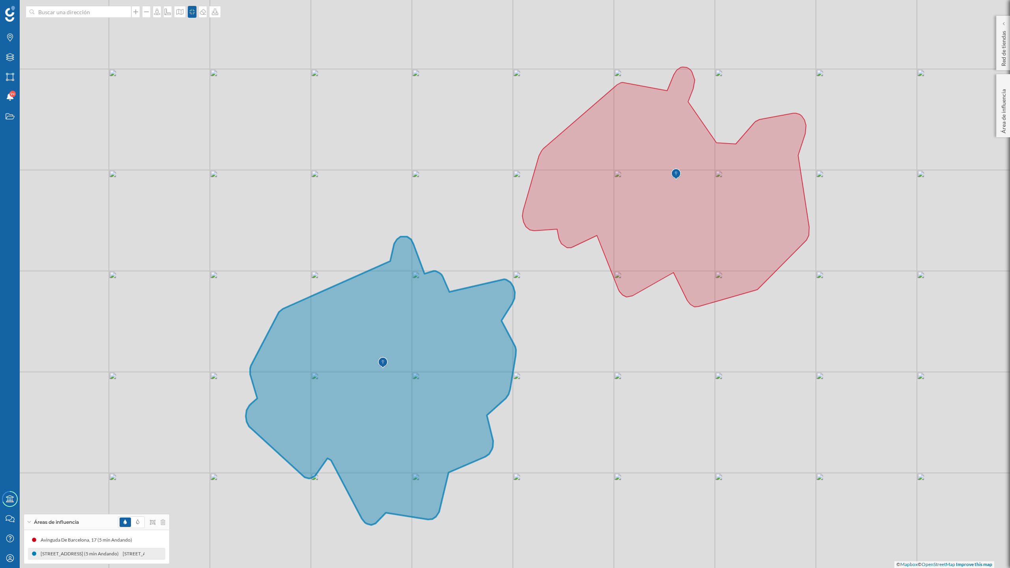
drag, startPoint x: 531, startPoint y: 307, endPoint x: 745, endPoint y: 405, distance: 235.5
click at [744, 407] on div "© Mapbox © OpenStreetMap Improve this map" at bounding box center [505, 284] width 1010 height 568
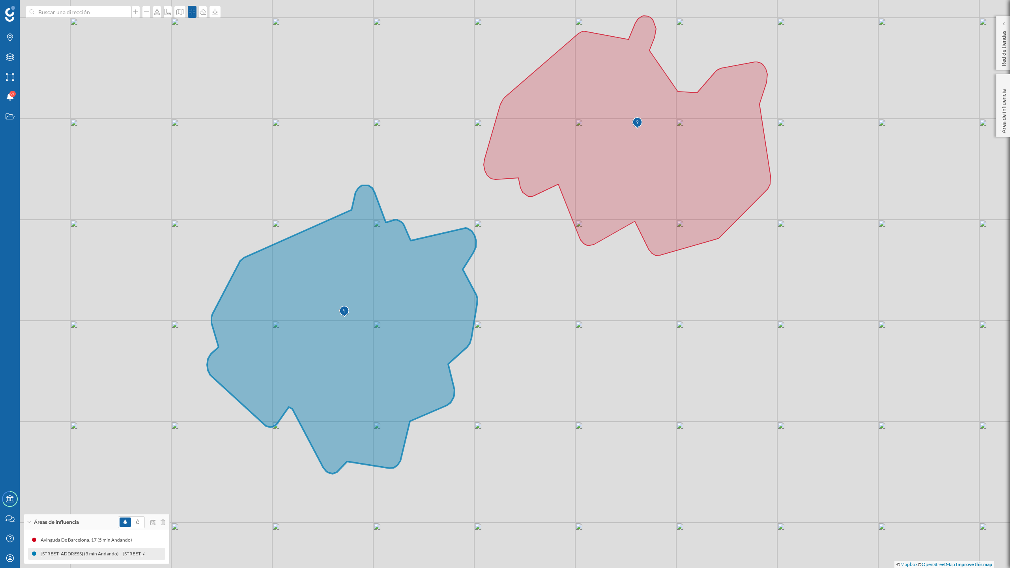
drag, startPoint x: 722, startPoint y: 397, endPoint x: 679, endPoint y: 376, distance: 48.0
click at [679, 376] on div "© Mapbox © OpenStreetMap Improve this map" at bounding box center [505, 284] width 1010 height 568
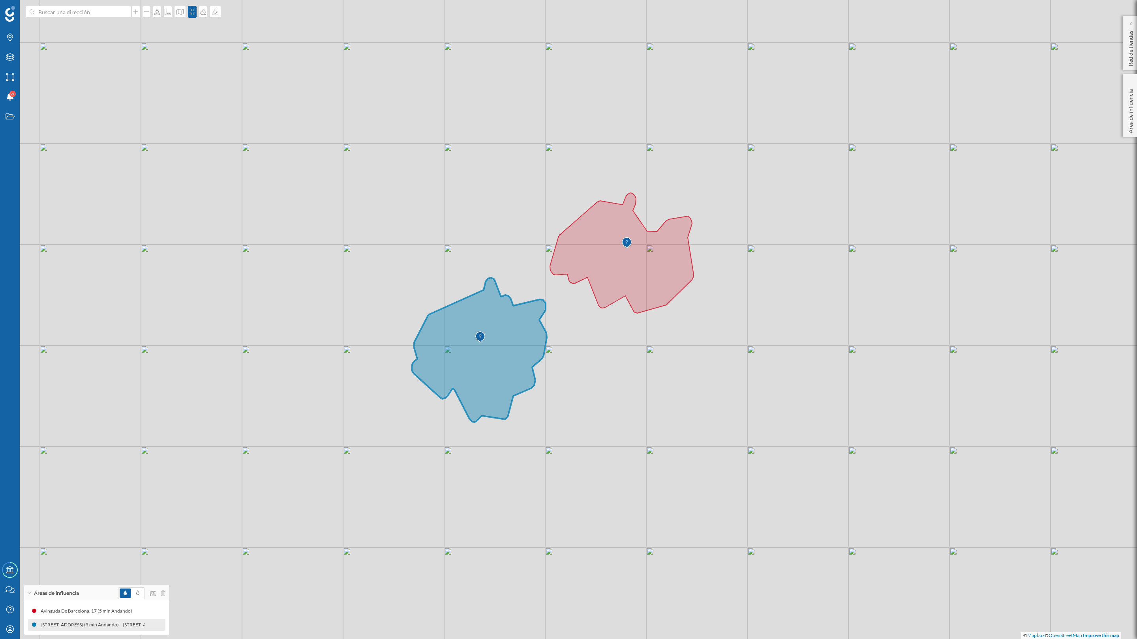
drag, startPoint x: 601, startPoint y: 424, endPoint x: 600, endPoint y: 409, distance: 15.4
click at [600, 409] on div "© Mapbox © OpenStreetMap Improve this map" at bounding box center [568, 319] width 1137 height 639
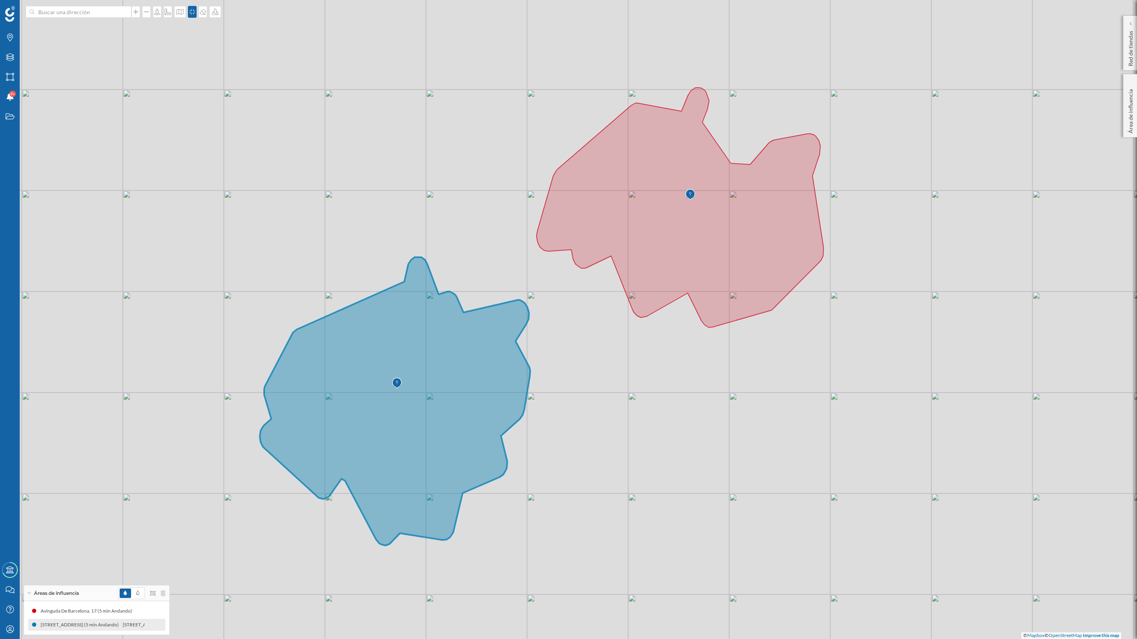
drag, startPoint x: 632, startPoint y: 453, endPoint x: 641, endPoint y: 516, distance: 63.3
click at [629, 414] on div "© Mapbox © OpenStreetMap Improve this map" at bounding box center [568, 319] width 1137 height 639
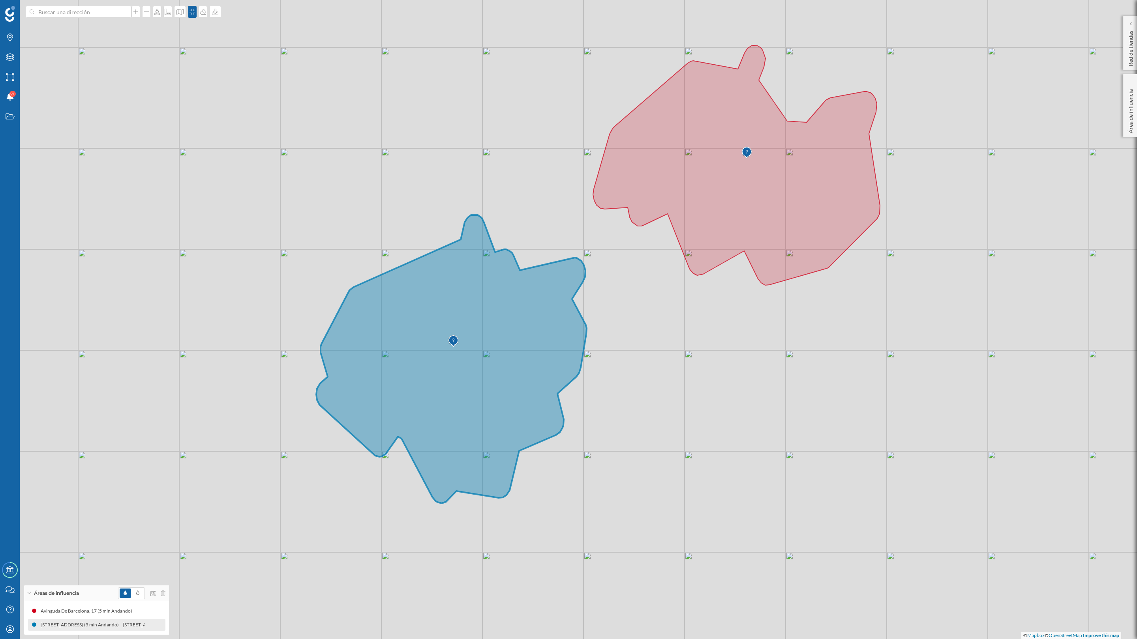
drag, startPoint x: 666, startPoint y: 502, endPoint x: 722, endPoint y: 458, distance: 71.7
click at [722, 414] on div "© Mapbox © OpenStreetMap Improve this map" at bounding box center [568, 319] width 1137 height 639
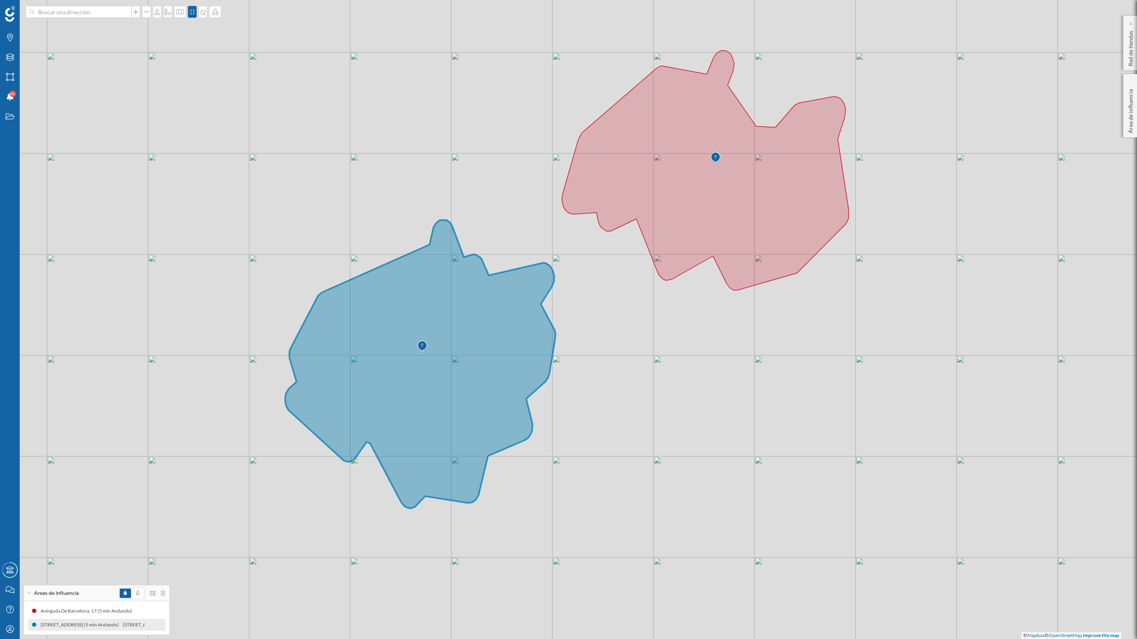
drag, startPoint x: 697, startPoint y: 452, endPoint x: 679, endPoint y: 454, distance: 18.3
click at [679, 414] on div "© Mapbox © OpenStreetMap Improve this map" at bounding box center [568, 319] width 1137 height 639
click at [214, 11] on icon at bounding box center [215, 12] width 8 height 6
click at [223, 55] on div "Descargar sin leyenda" at bounding box center [243, 58] width 56 height 8
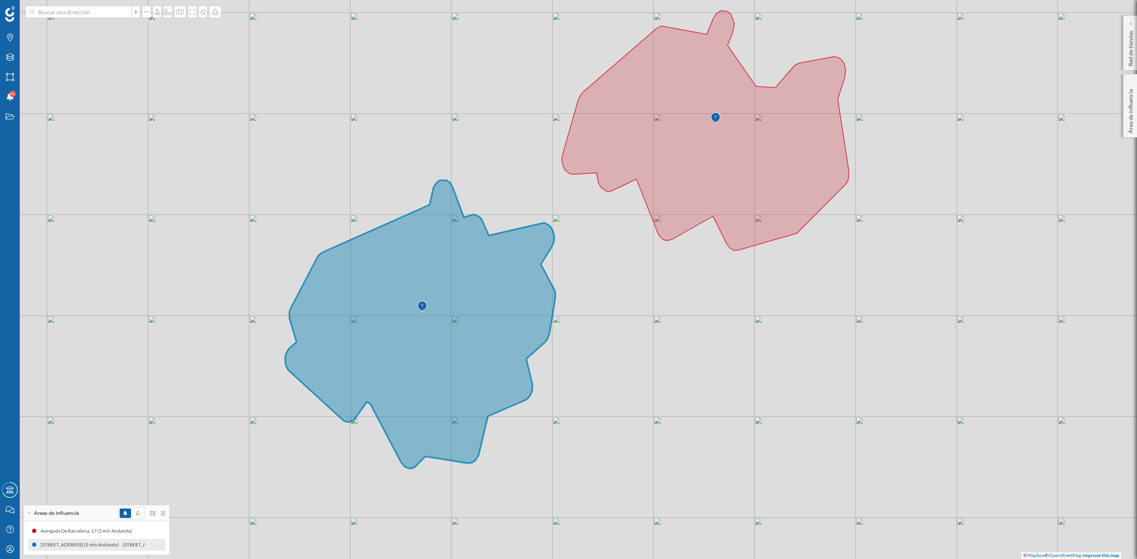
click at [419, 307] on img at bounding box center [422, 307] width 10 height 16
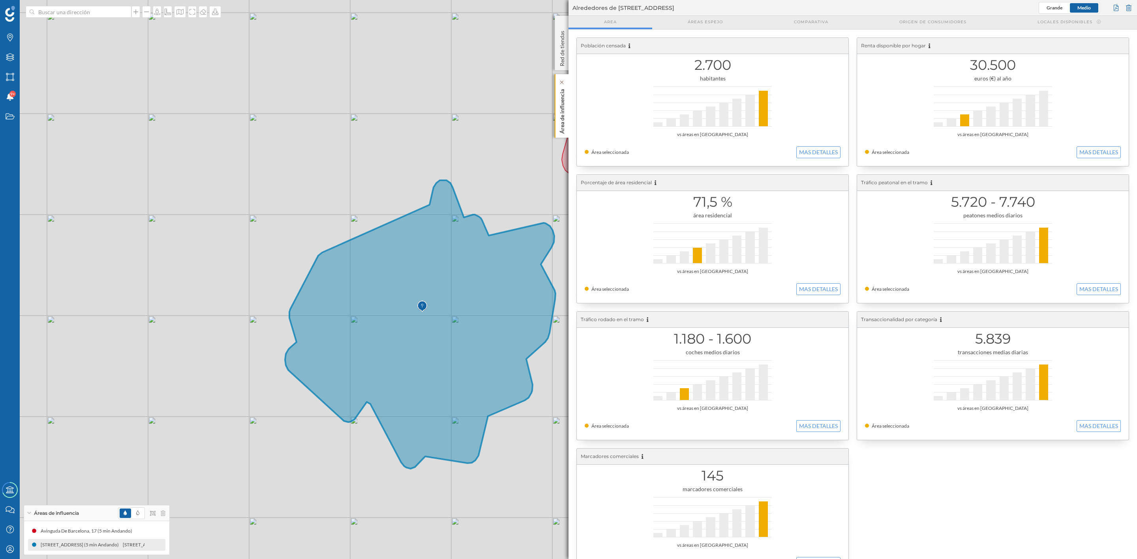
click at [558, 101] on p "Área de influencia" at bounding box center [562, 110] width 8 height 48
